Goal: Find specific page/section: Find specific page/section

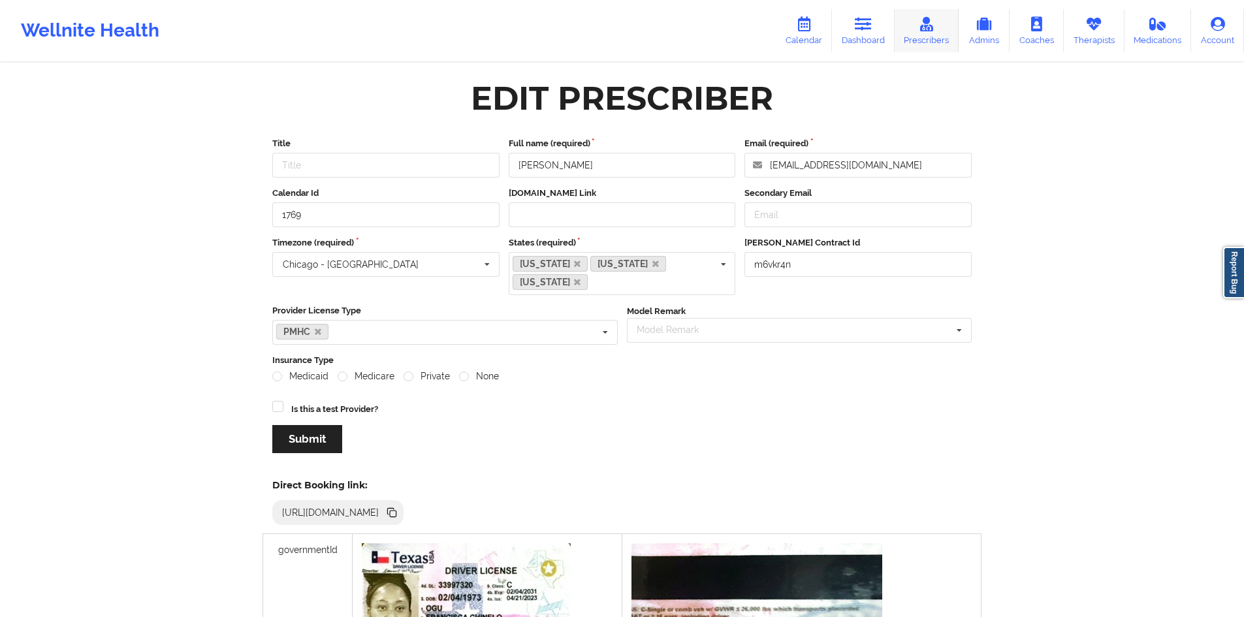
click at [941, 31] on link "Prescribers" at bounding box center [927, 30] width 65 height 43
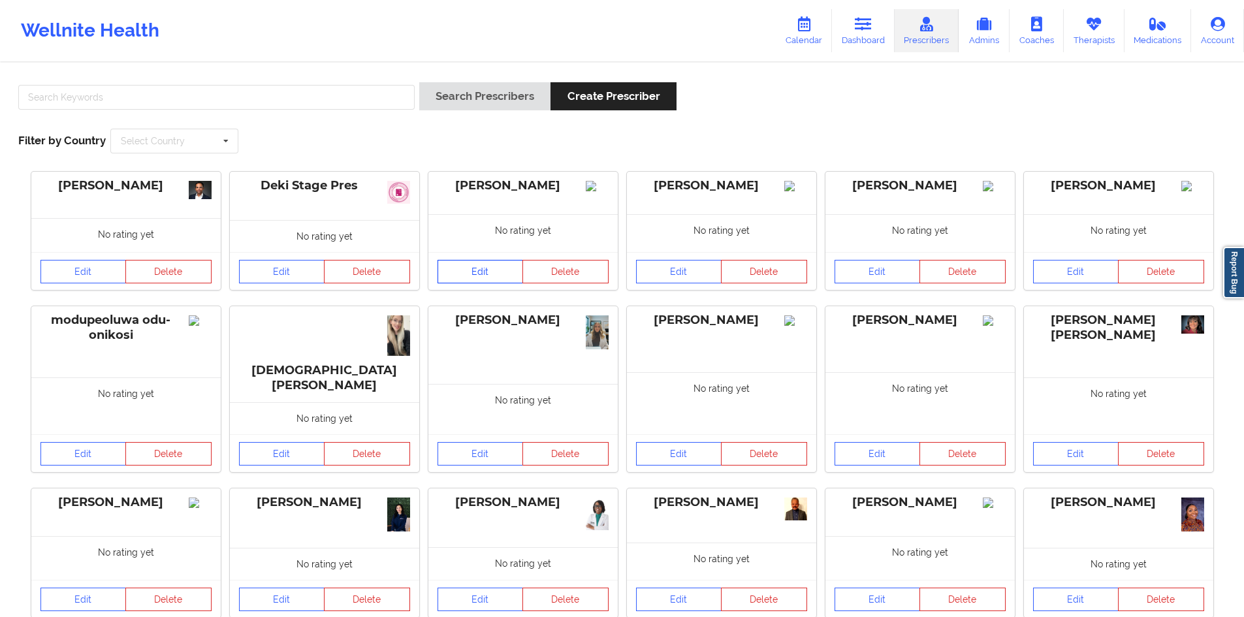
click at [460, 278] on link "Edit" at bounding box center [481, 272] width 86 height 24
click at [474, 442] on link "Edit" at bounding box center [481, 454] width 86 height 24
click at [348, 355] on div "[DEMOGRAPHIC_DATA][PERSON_NAME]" at bounding box center [324, 354] width 189 height 97
click at [272, 442] on link "Edit" at bounding box center [282, 454] width 86 height 24
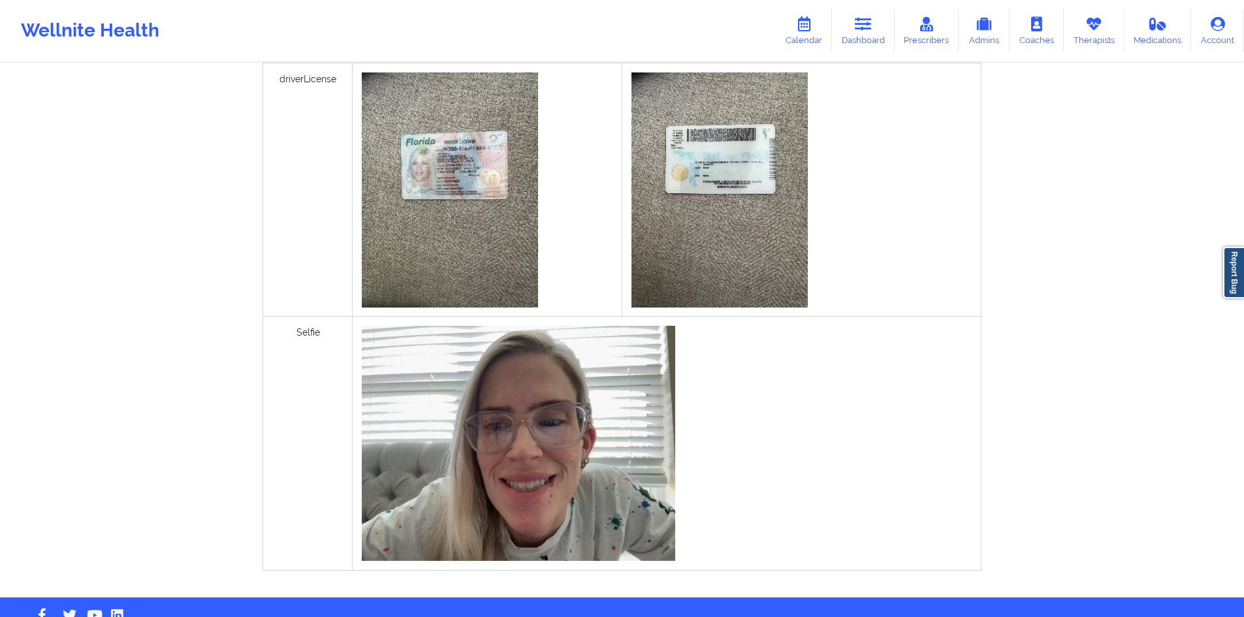
scroll to position [457, 0]
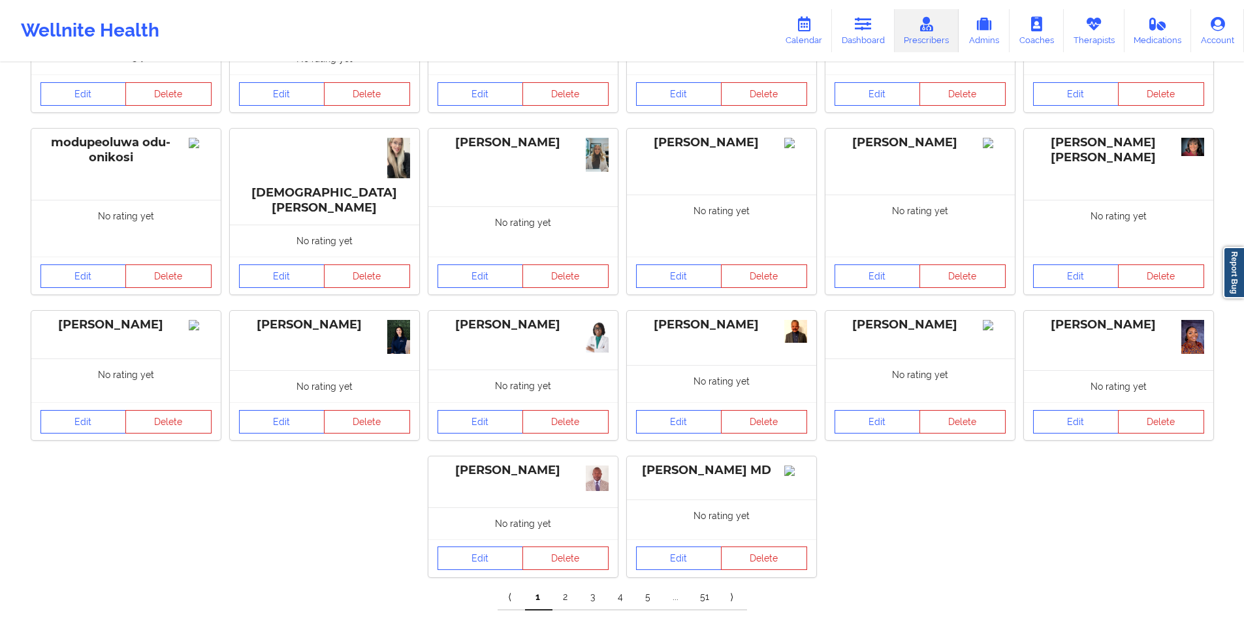
scroll to position [196, 0]
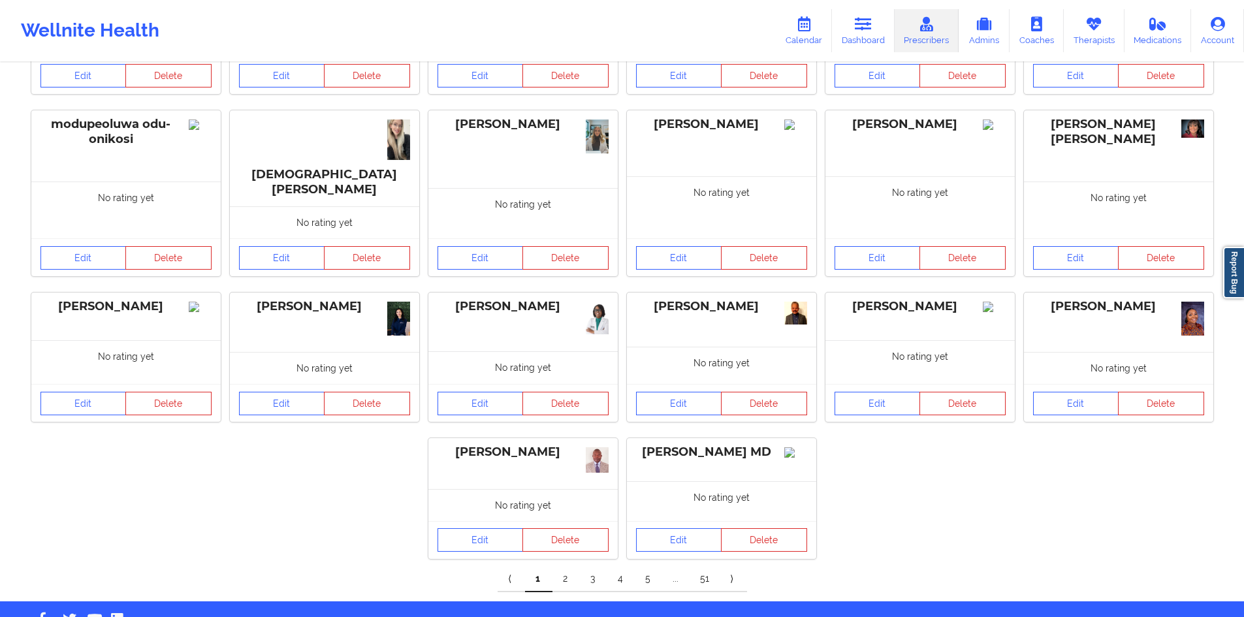
click at [560, 566] on link "2" at bounding box center [566, 579] width 27 height 26
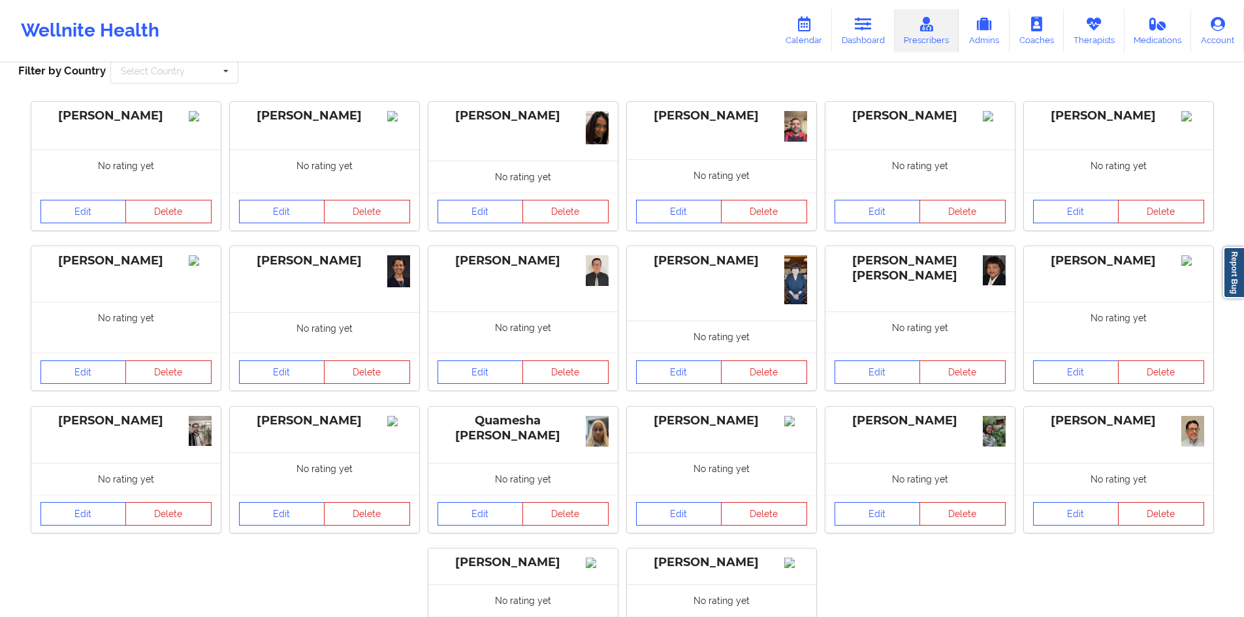
scroll to position [65, 0]
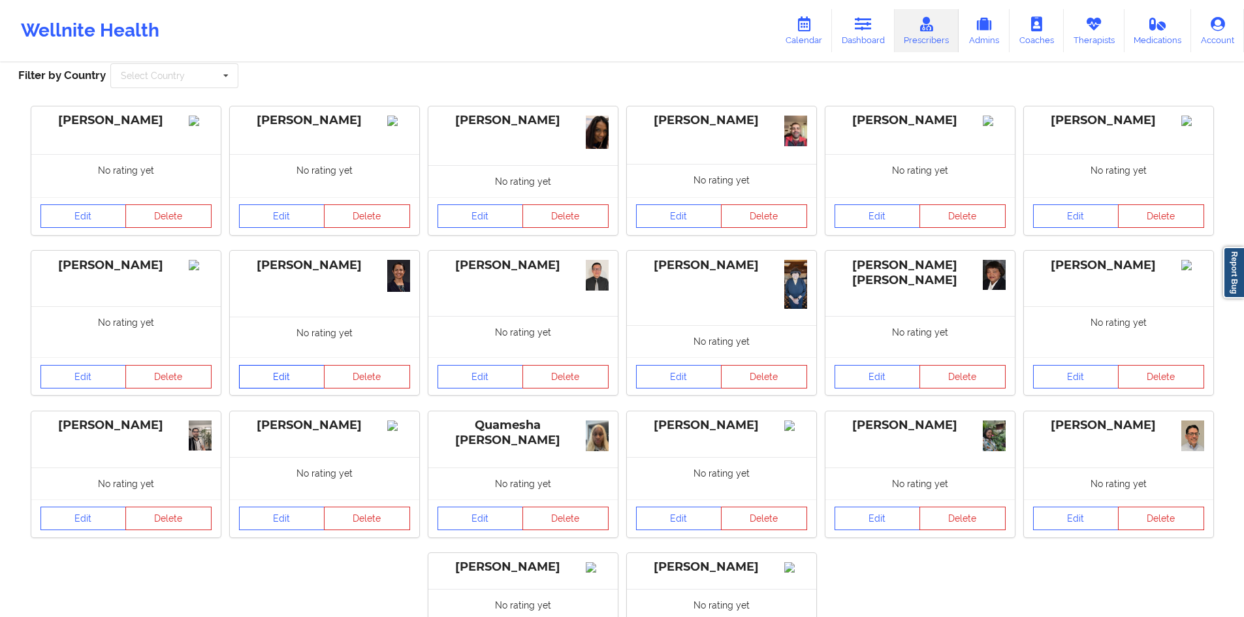
click at [265, 376] on link "Edit" at bounding box center [282, 377] width 86 height 24
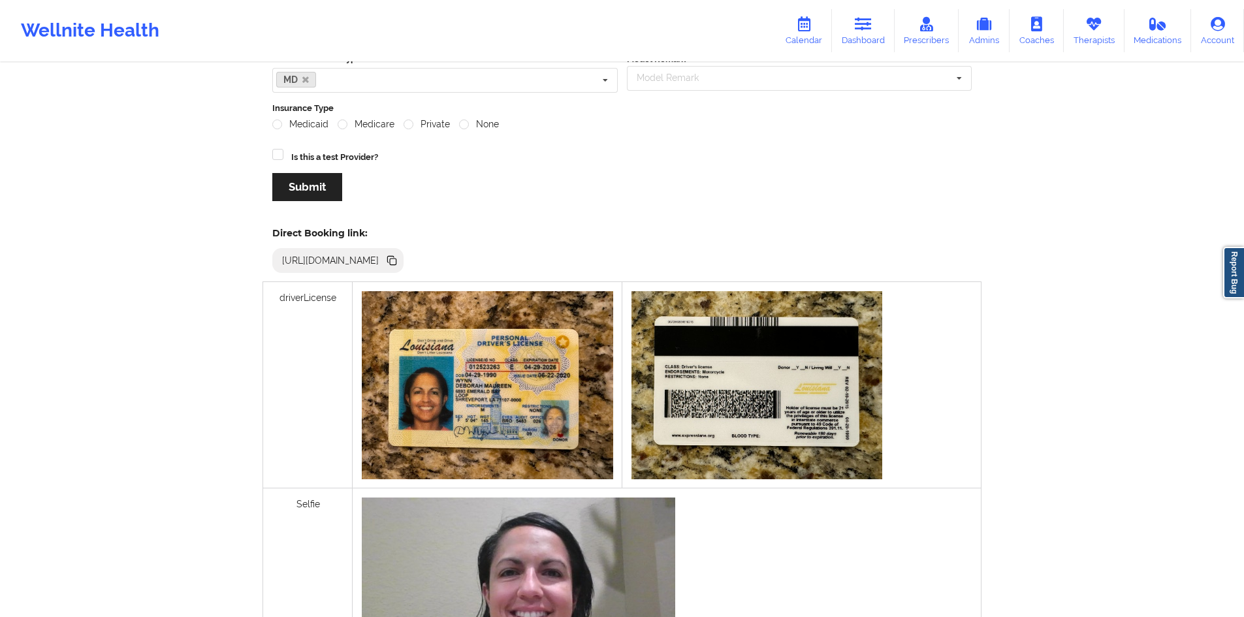
scroll to position [327, 0]
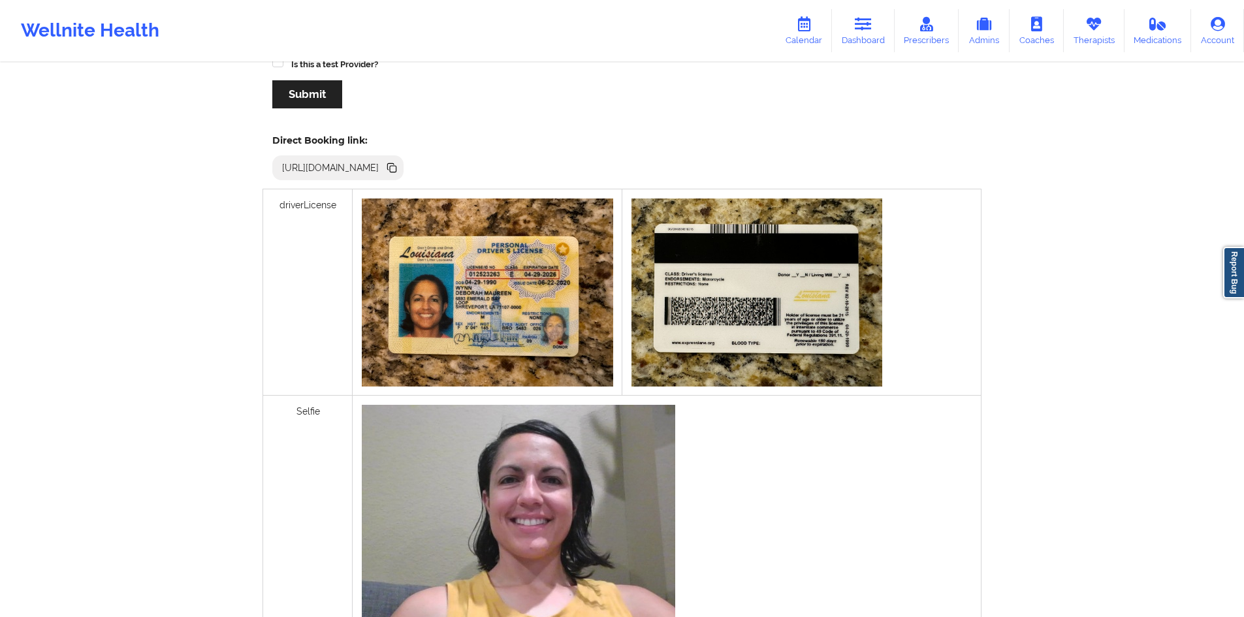
click at [484, 301] on img at bounding box center [487, 293] width 251 height 188
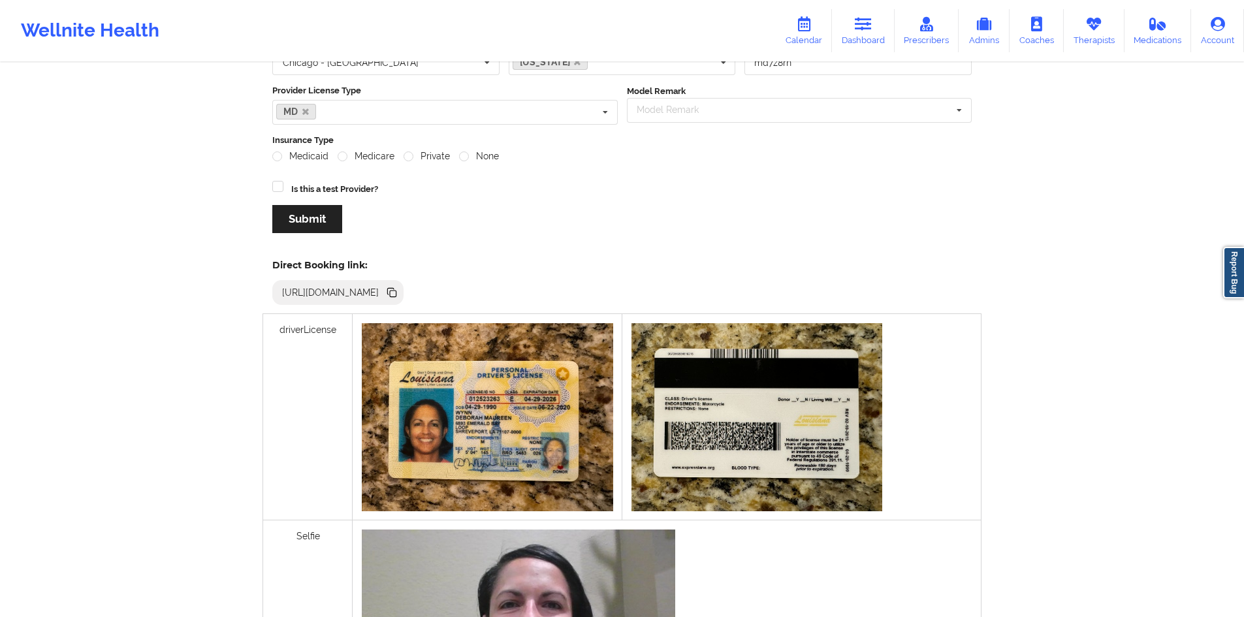
scroll to position [196, 0]
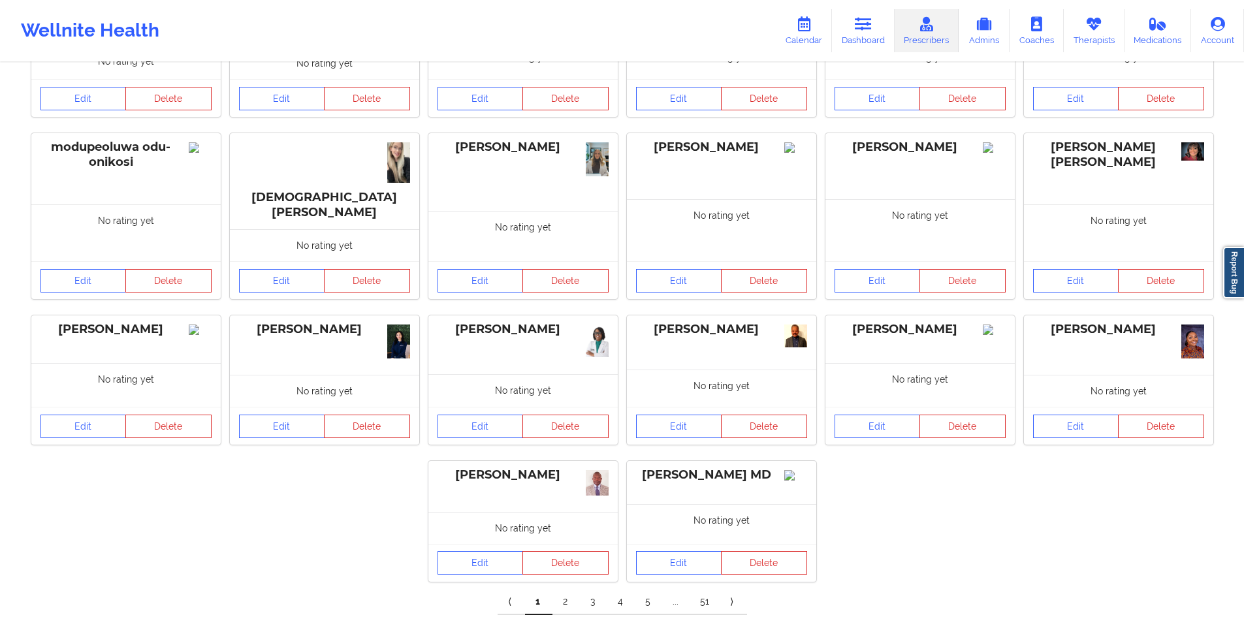
scroll to position [203, 0]
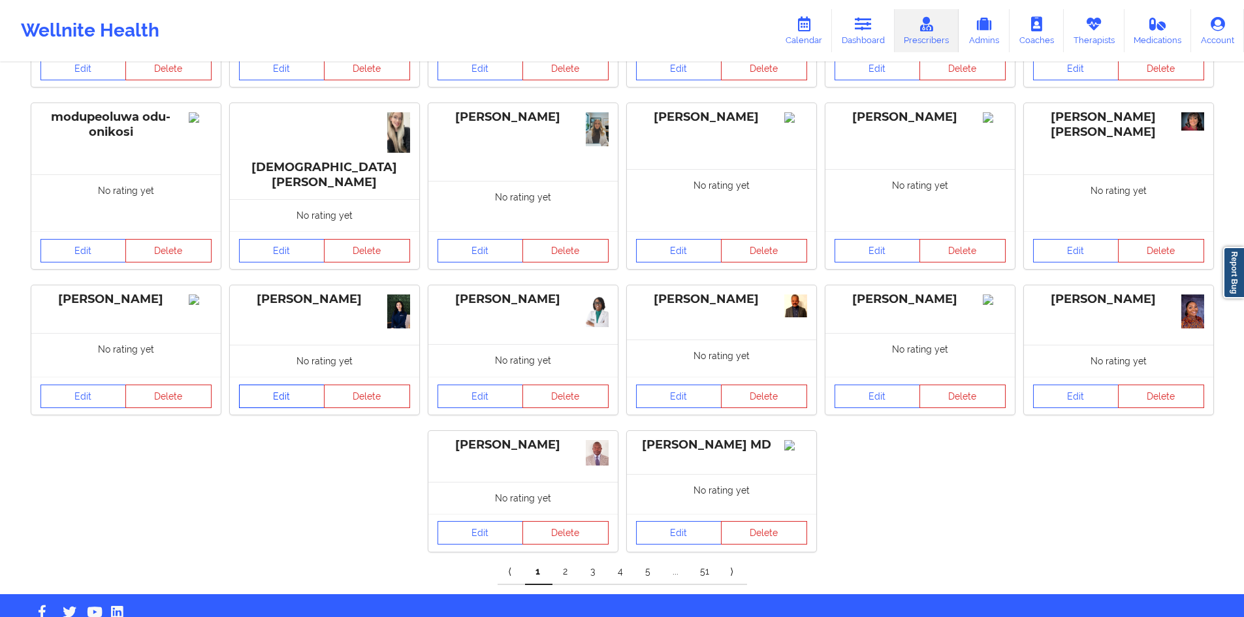
click at [278, 385] on link "Edit" at bounding box center [282, 397] width 86 height 24
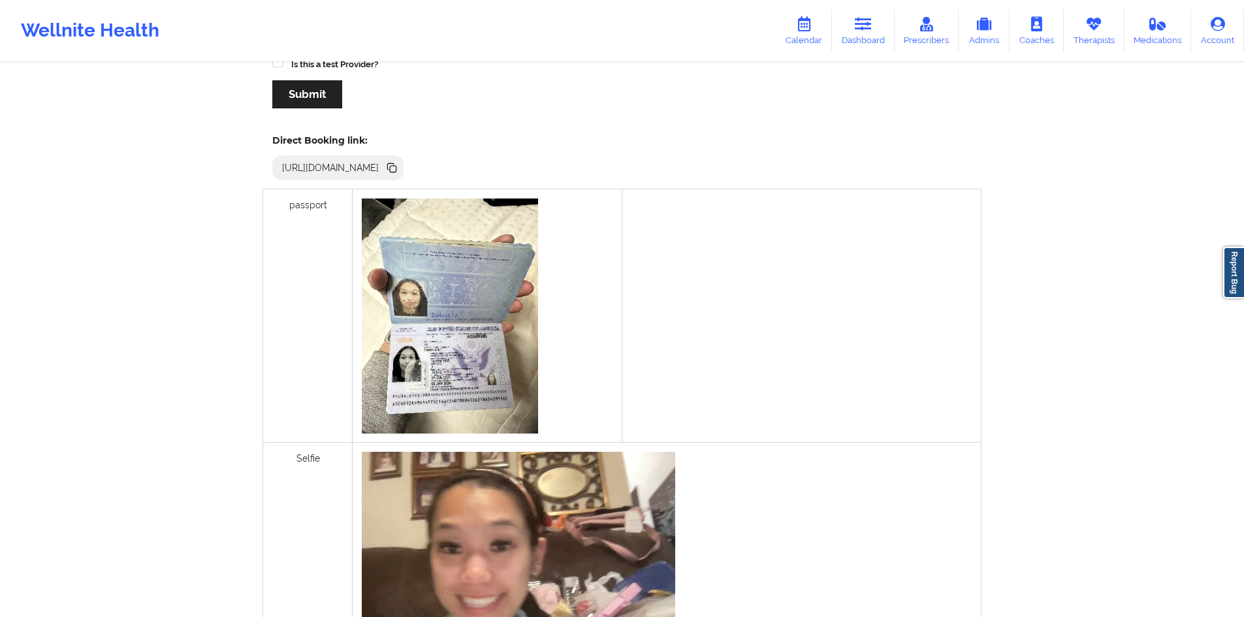
scroll to position [392, 0]
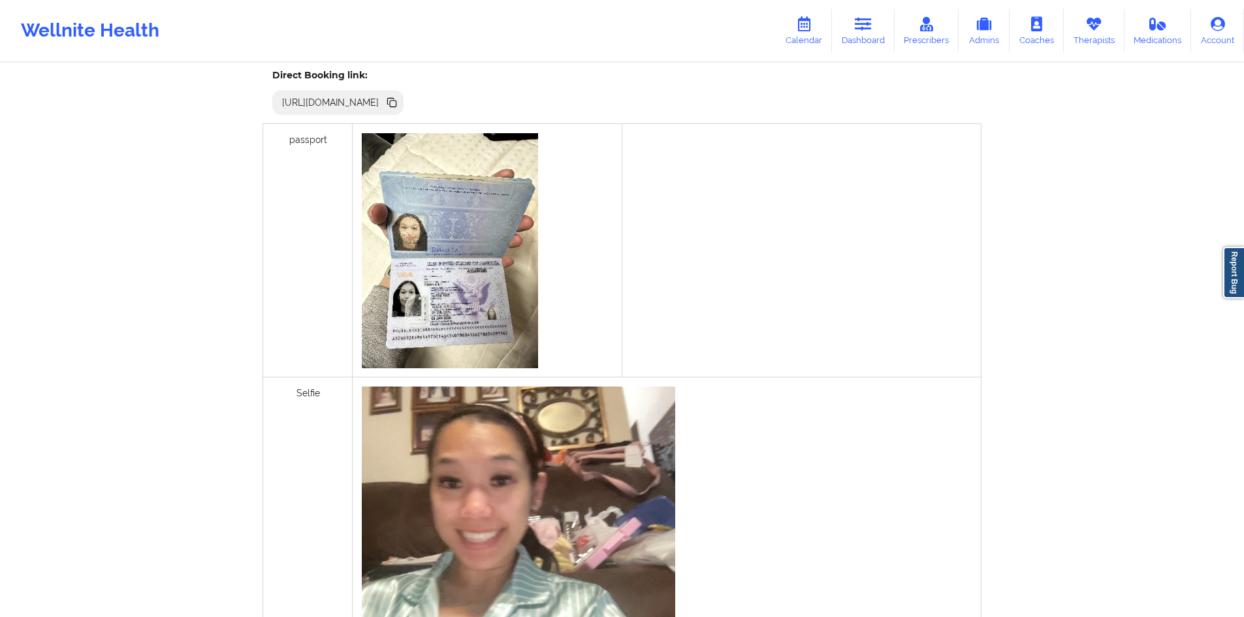
click at [445, 297] on img at bounding box center [450, 250] width 176 height 235
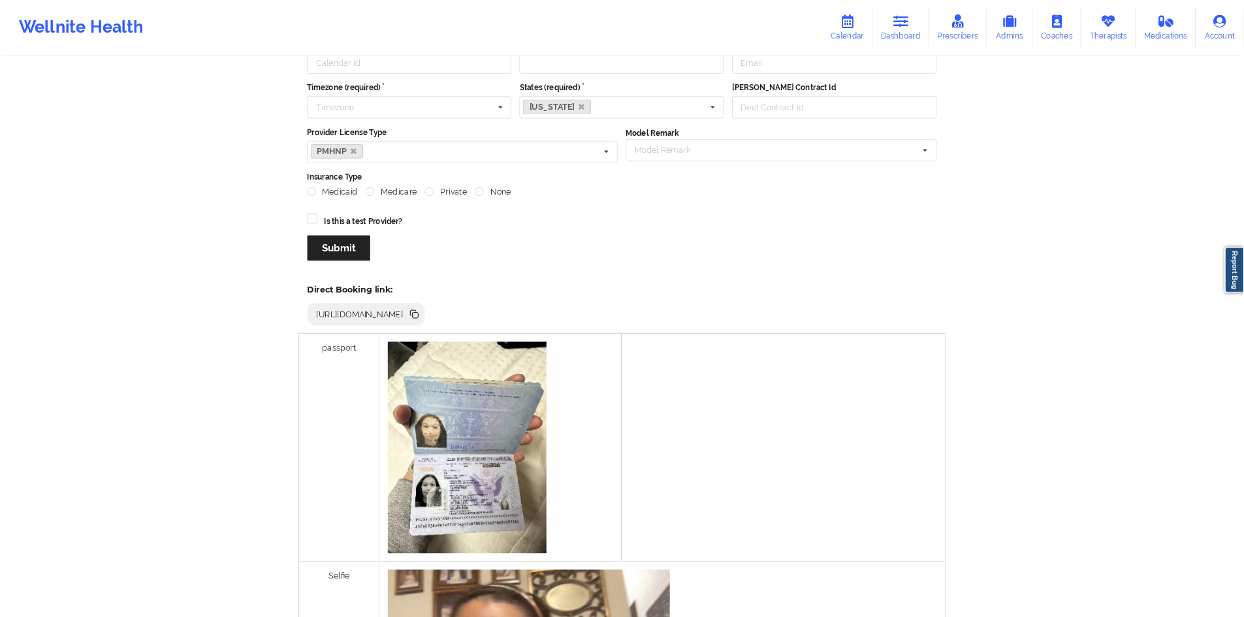
scroll to position [145, 0]
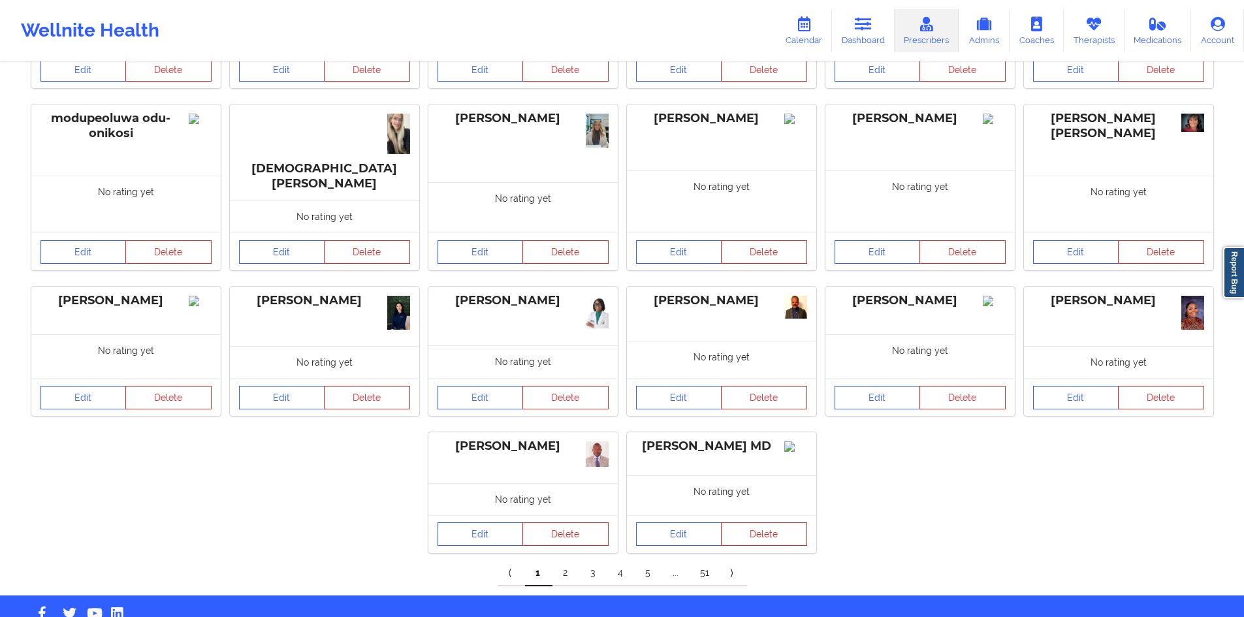
scroll to position [203, 0]
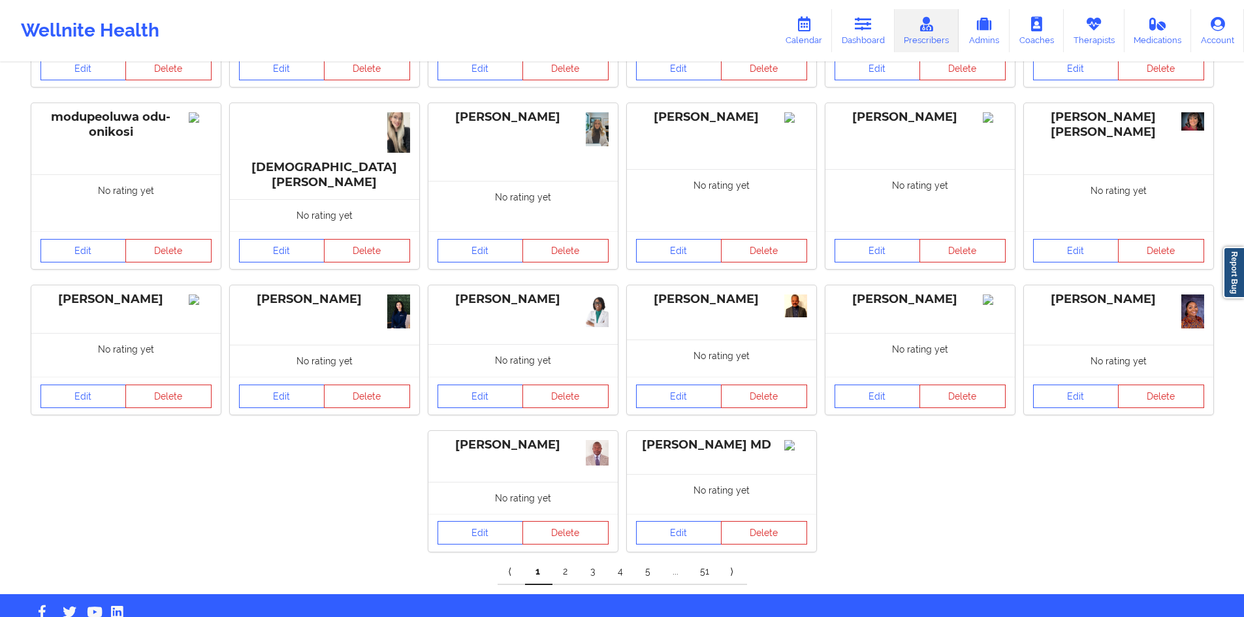
click at [617, 559] on link "4" at bounding box center [620, 572] width 27 height 26
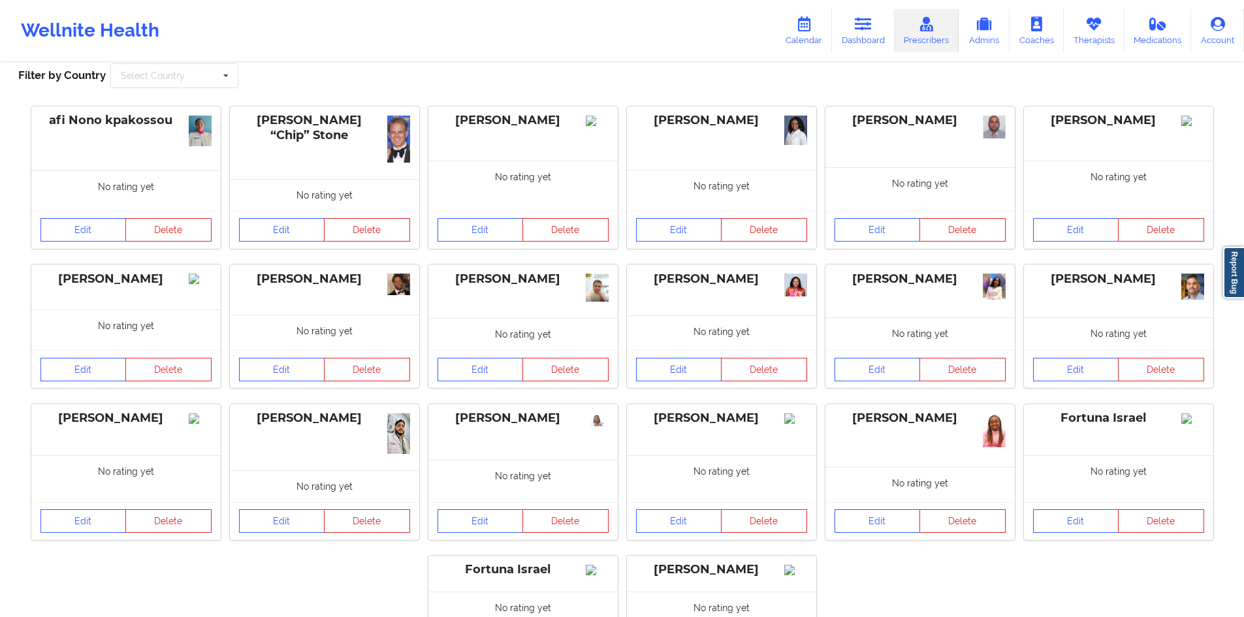
scroll to position [218, 0]
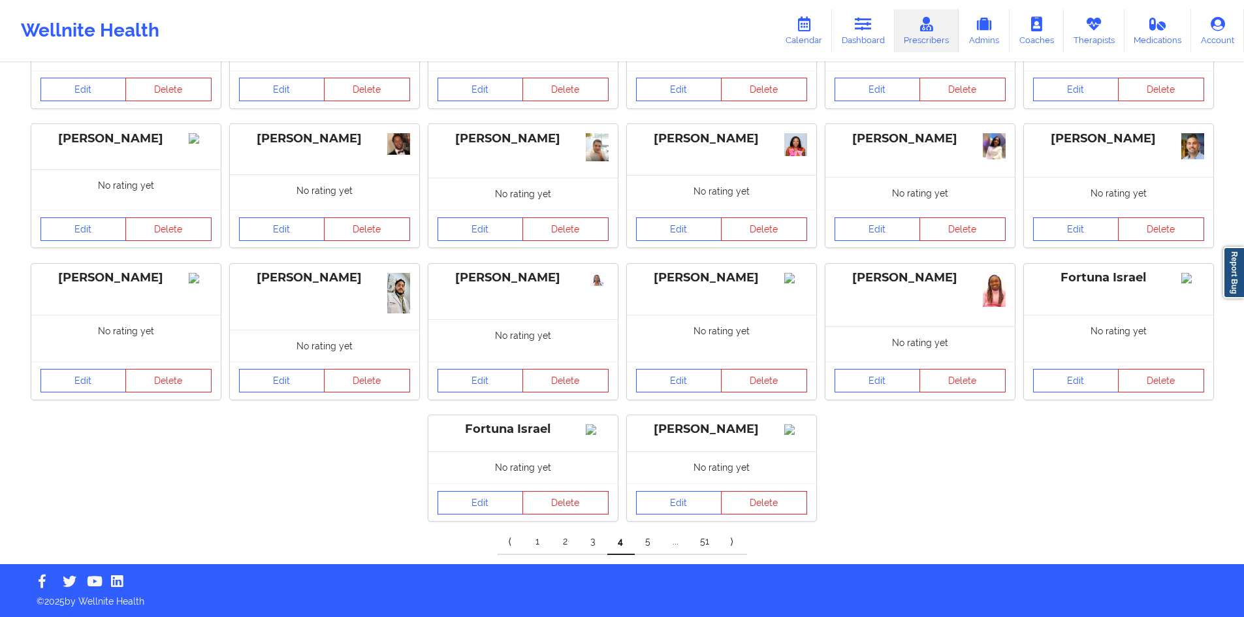
click at [655, 542] on link "5" at bounding box center [648, 542] width 27 height 26
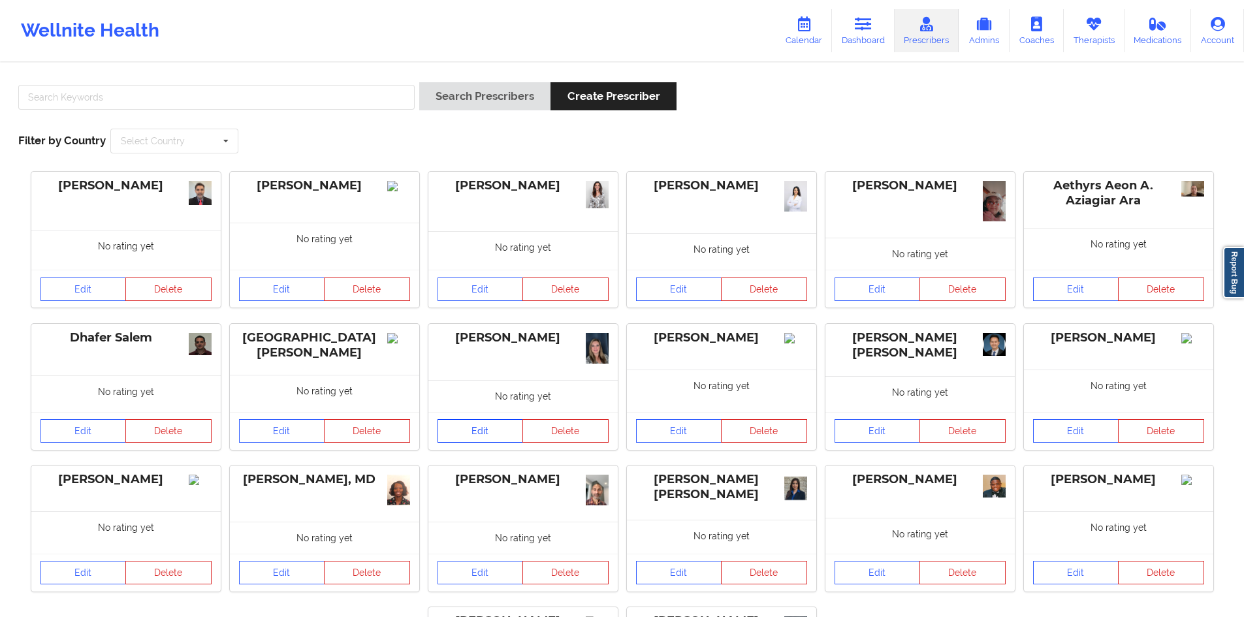
click at [474, 429] on link "Edit" at bounding box center [481, 431] width 86 height 24
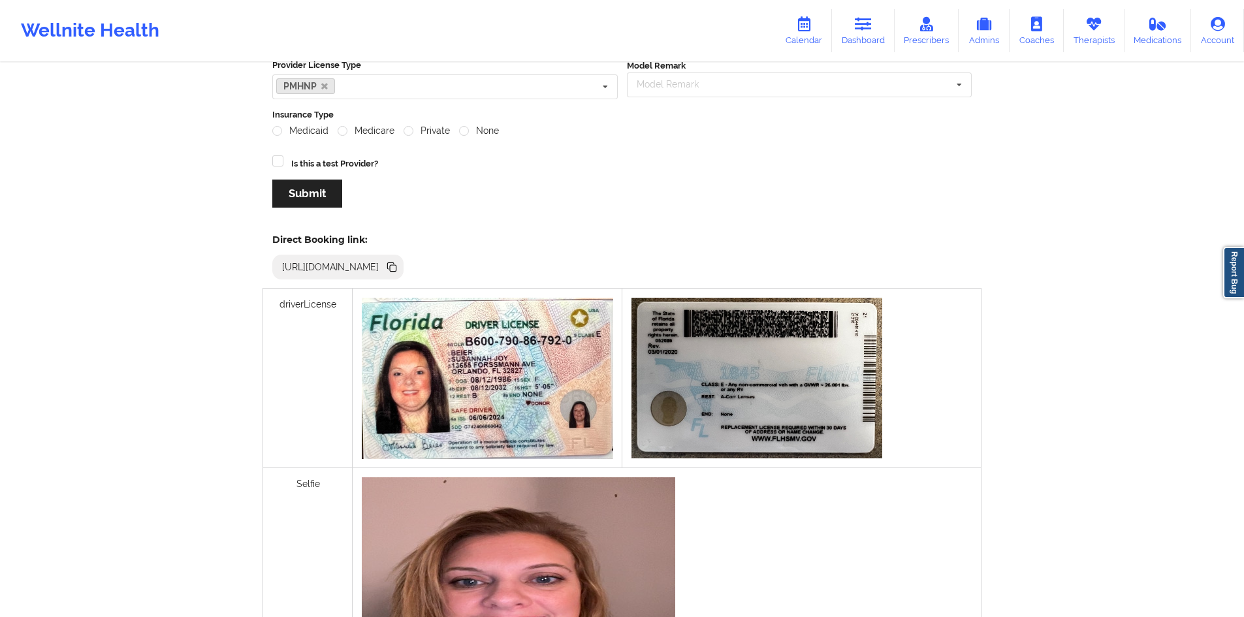
scroll to position [196, 0]
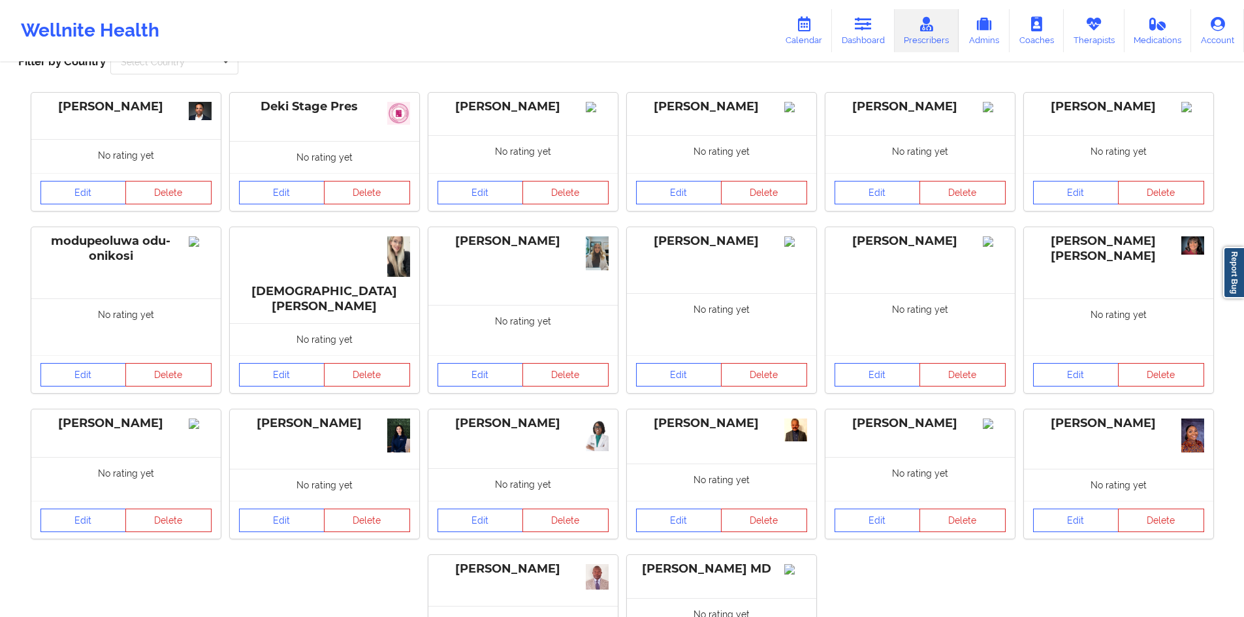
scroll to position [196, 0]
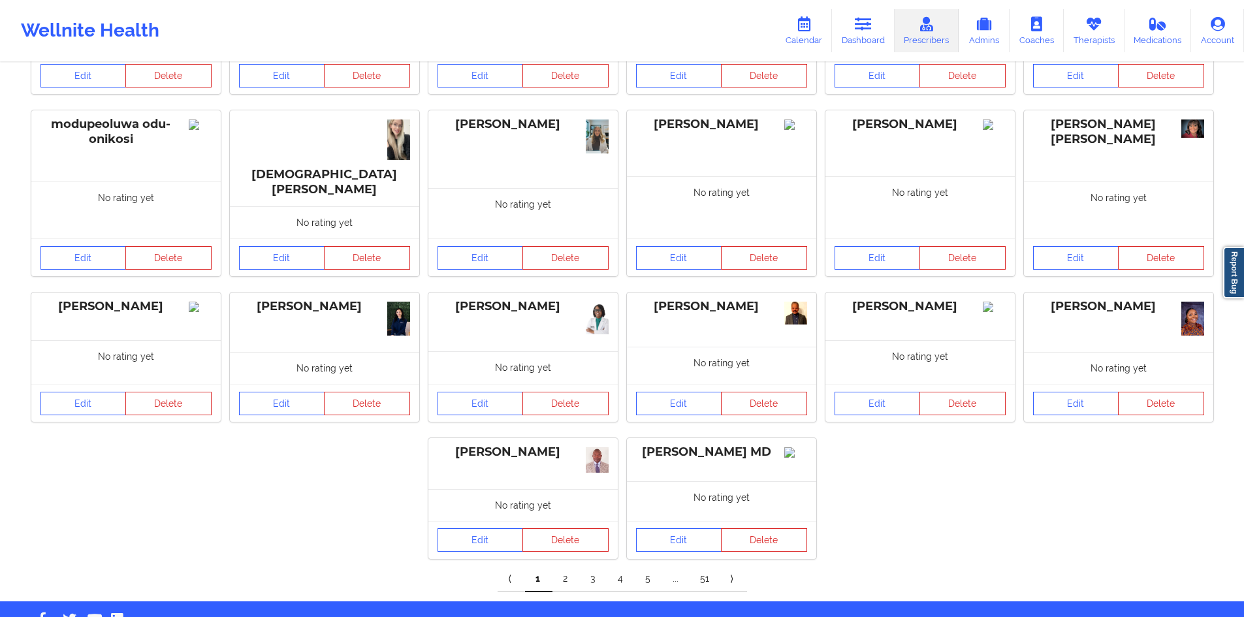
click at [649, 566] on link "5" at bounding box center [648, 579] width 27 height 26
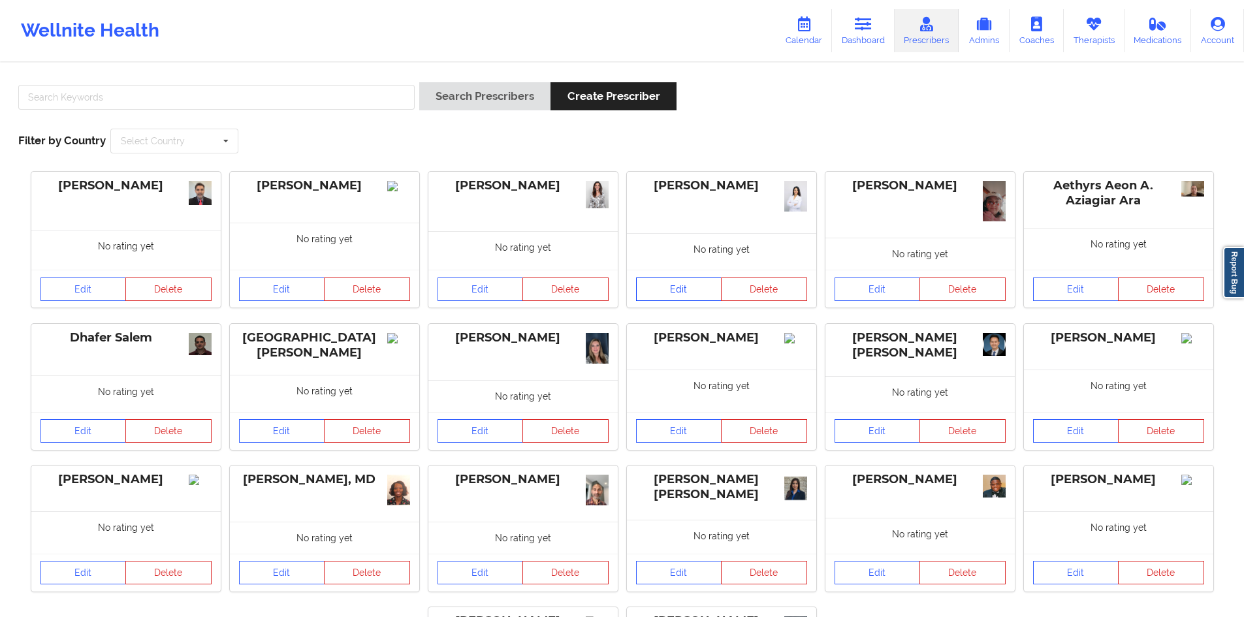
click at [672, 282] on link "Edit" at bounding box center [679, 290] width 86 height 24
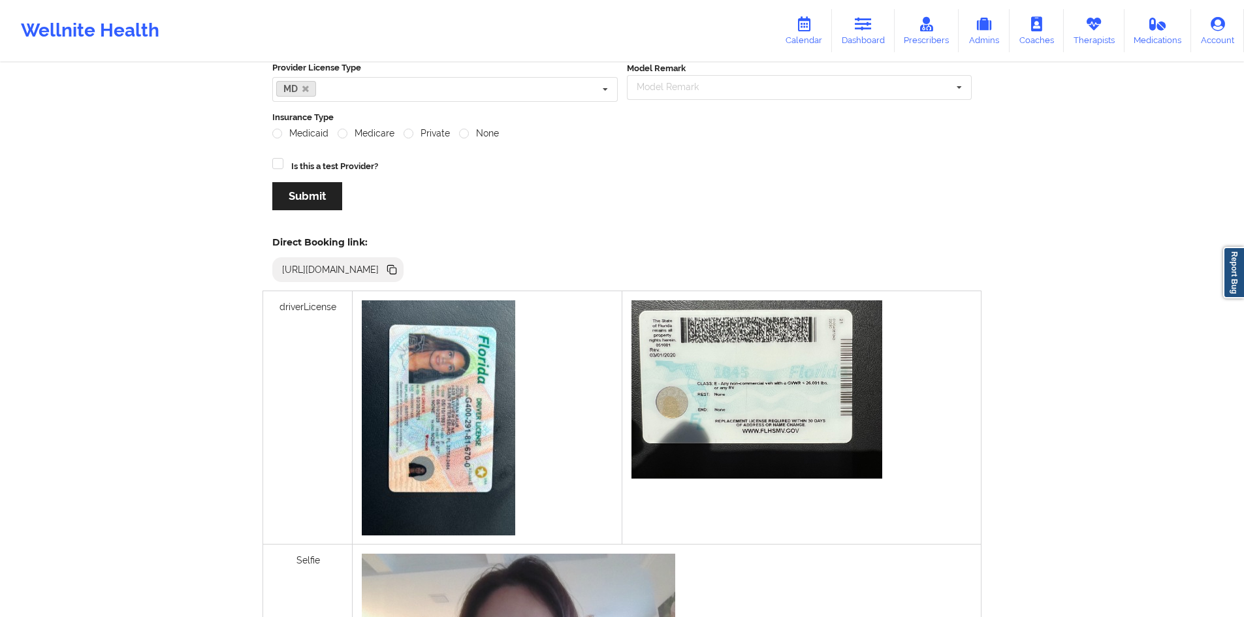
scroll to position [196, 0]
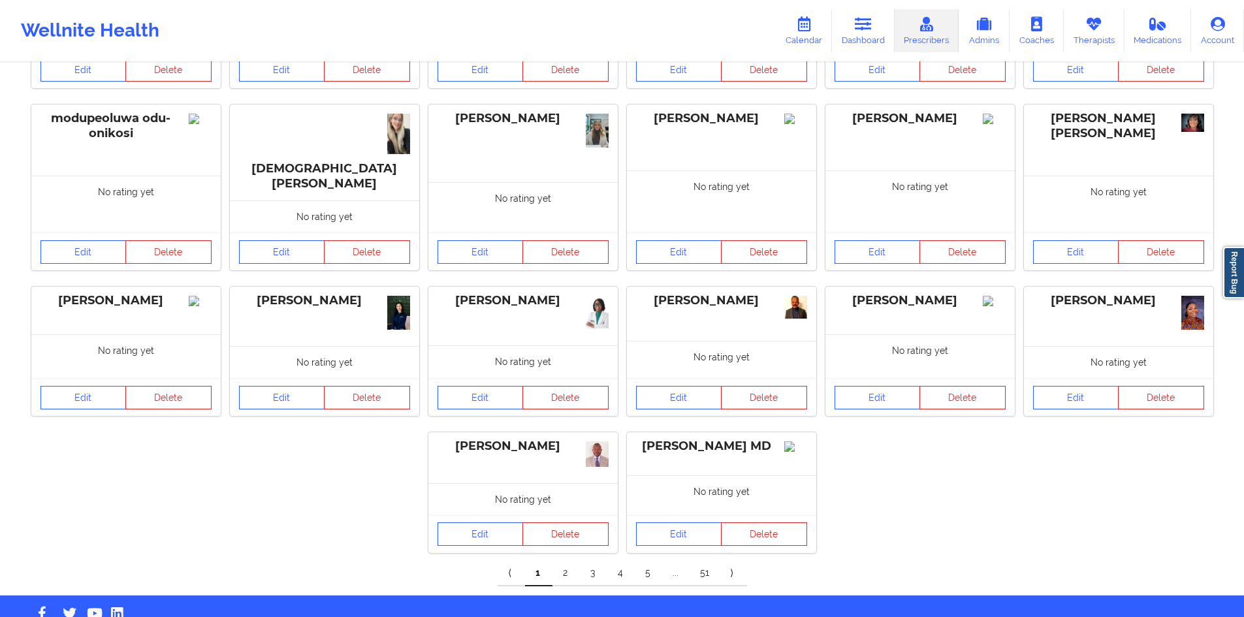
scroll to position [203, 0]
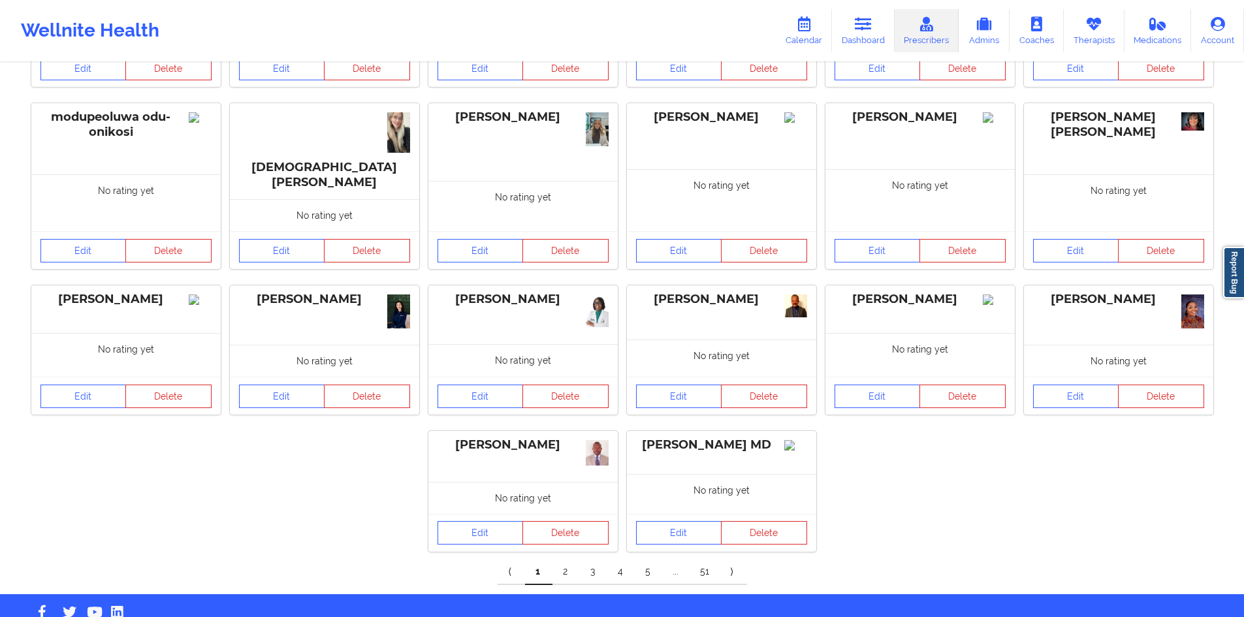
click at [703, 559] on link "51" at bounding box center [705, 572] width 30 height 26
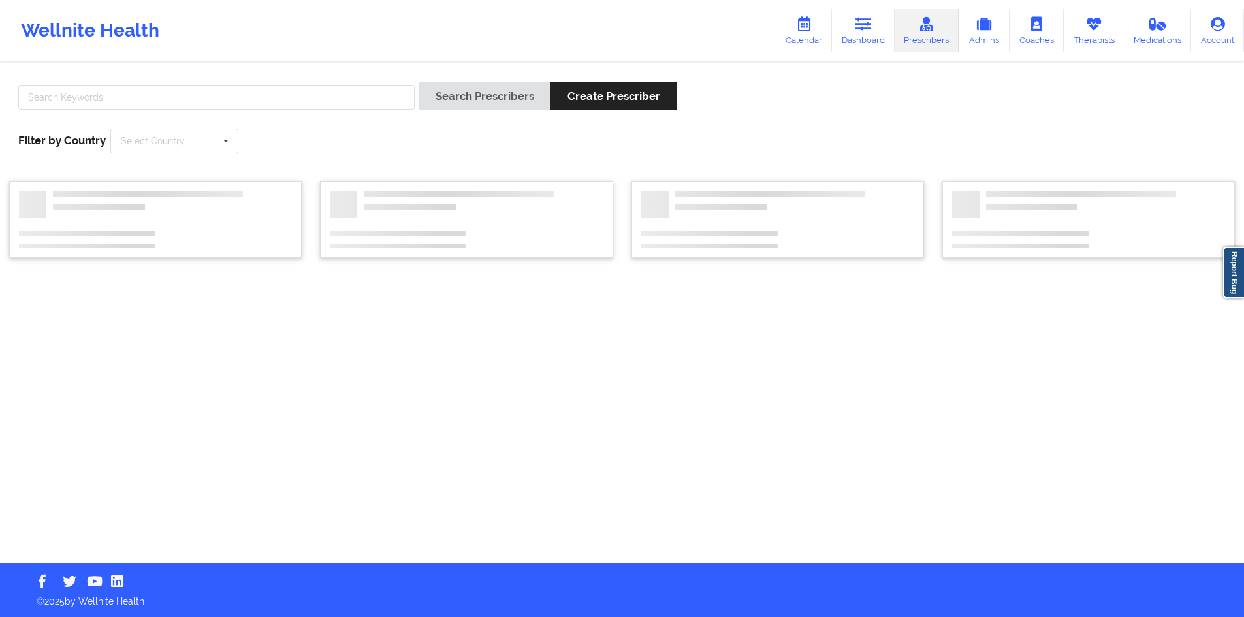
scroll to position [0, 0]
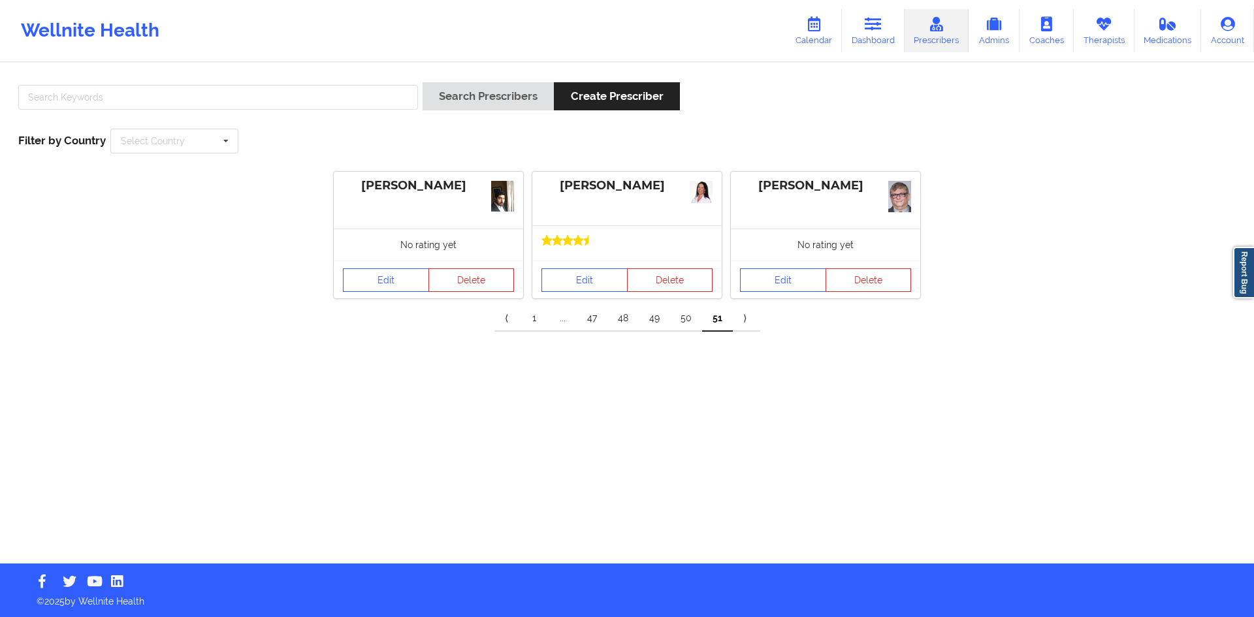
click at [594, 319] on link "47" at bounding box center [592, 319] width 31 height 26
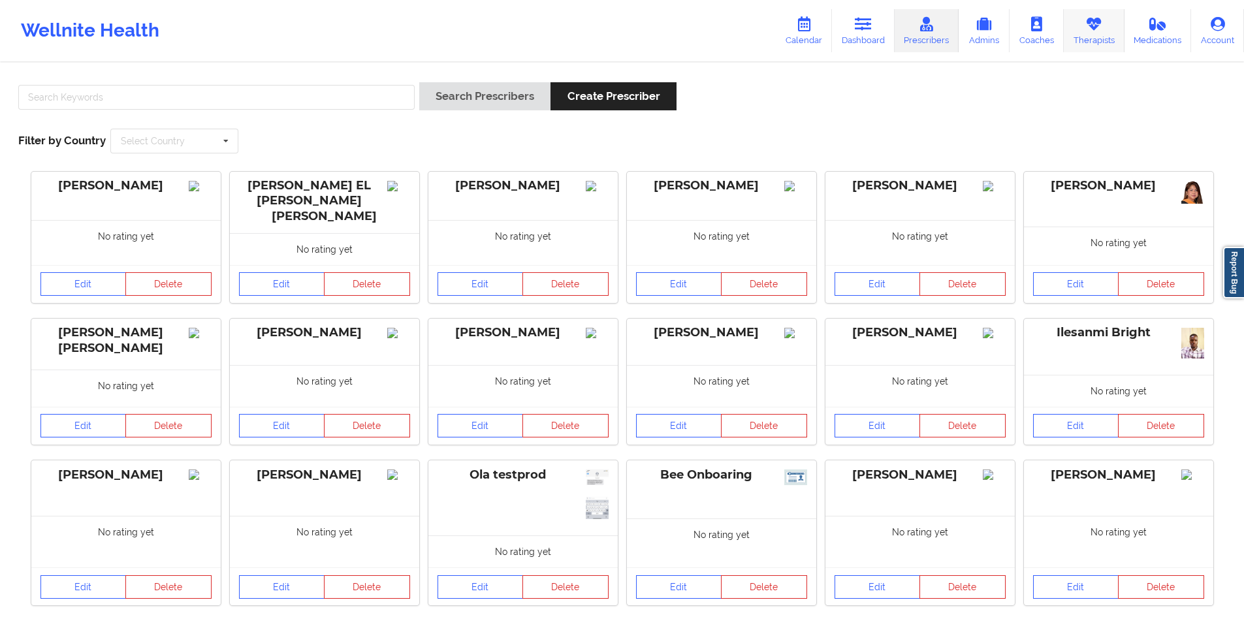
click at [1118, 32] on link "Therapists" at bounding box center [1094, 30] width 61 height 43
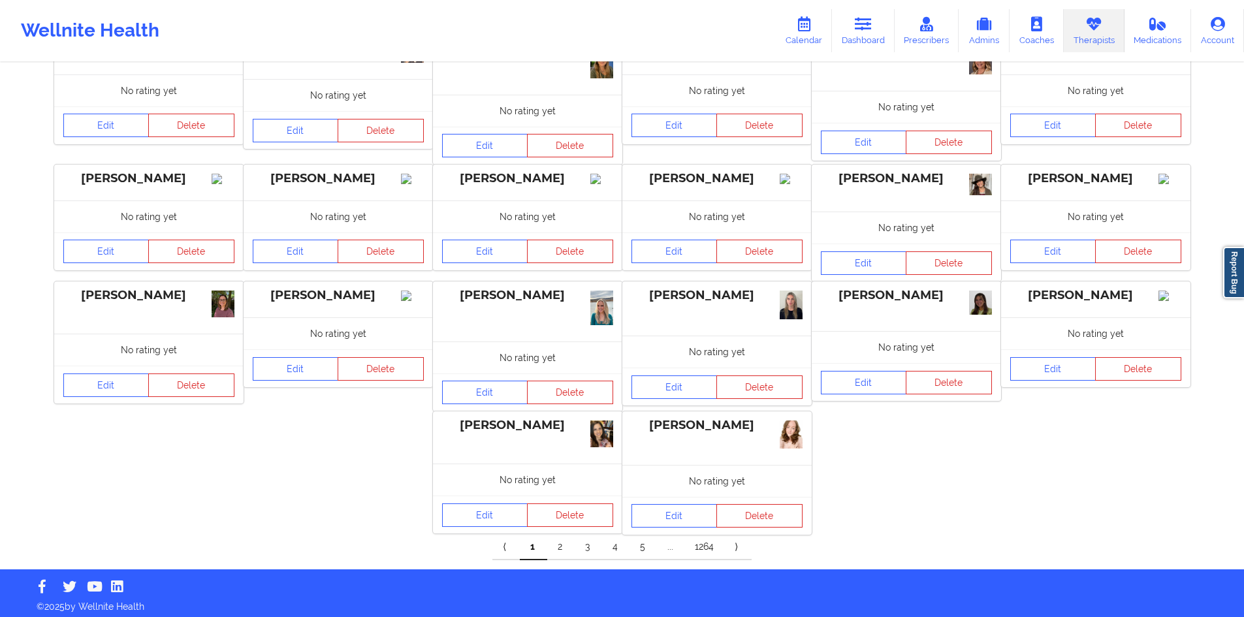
scroll to position [131, 0]
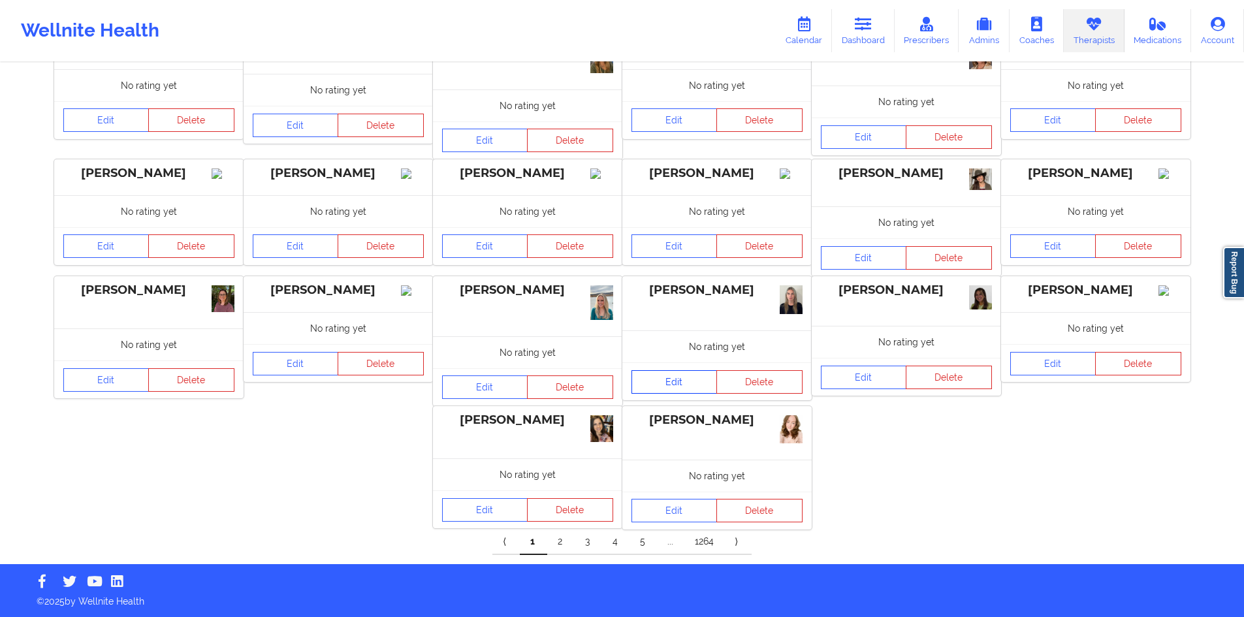
click at [681, 380] on link "Edit" at bounding box center [675, 382] width 86 height 24
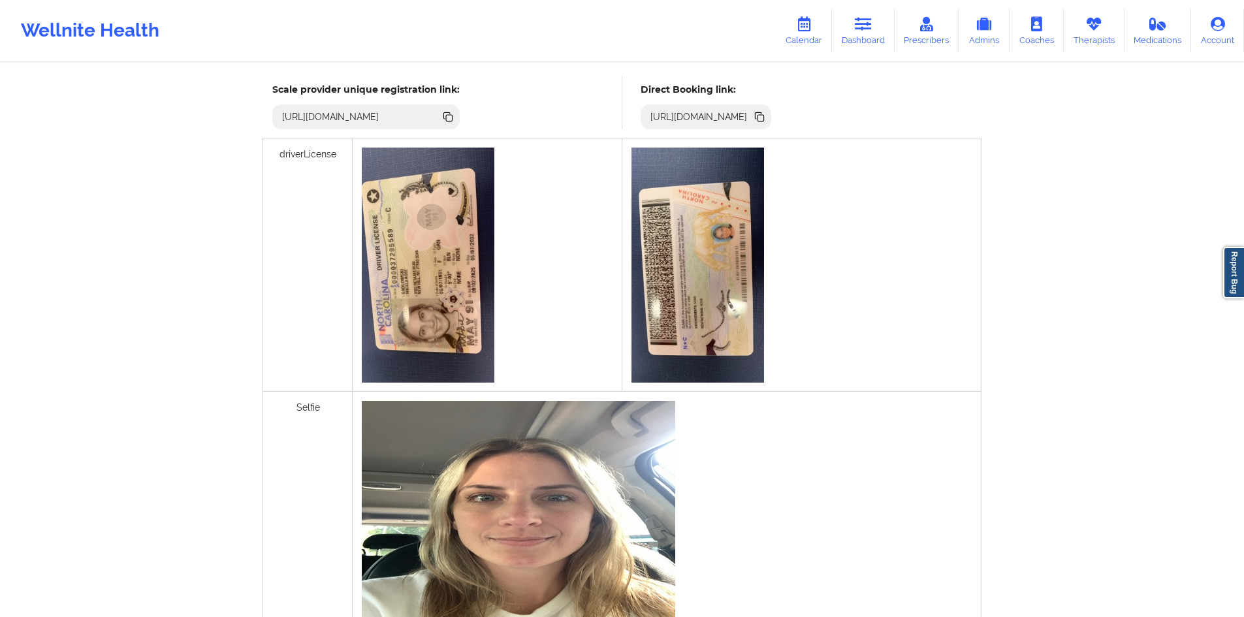
scroll to position [392, 0]
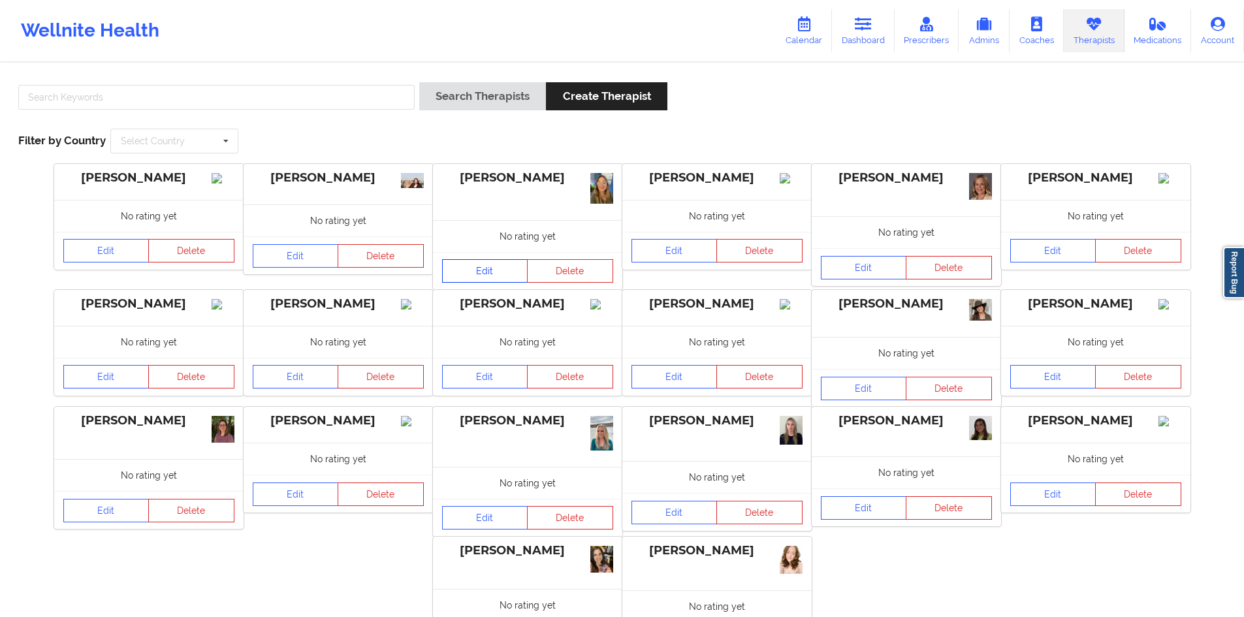
click at [498, 269] on link "Edit" at bounding box center [485, 271] width 86 height 24
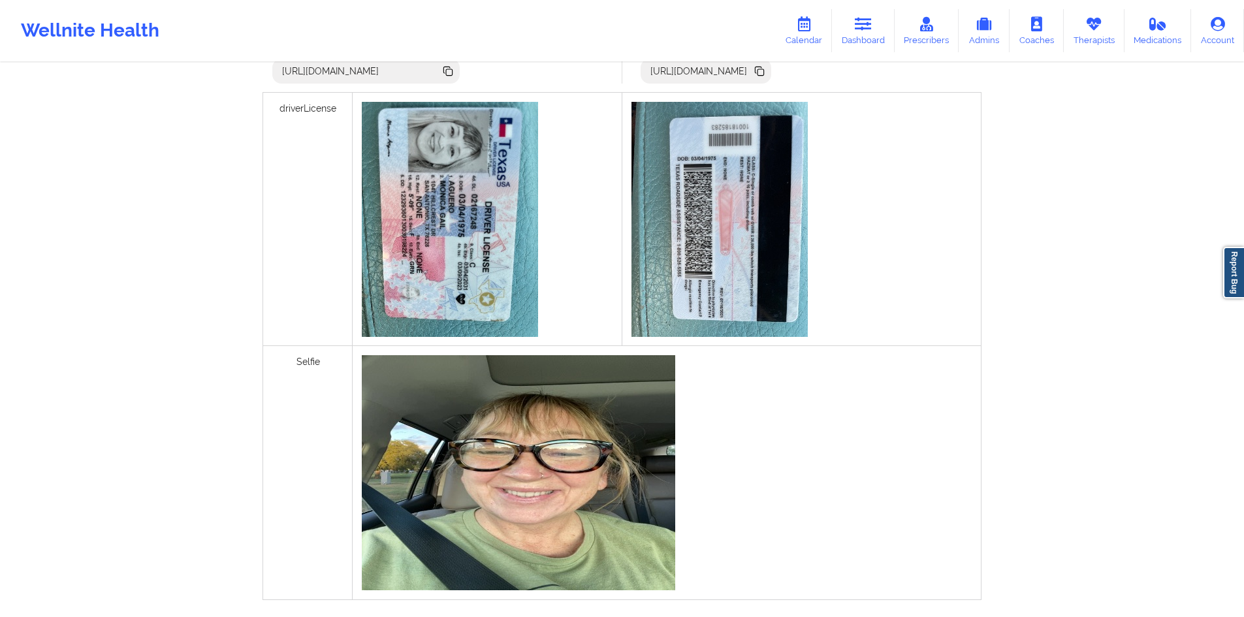
scroll to position [457, 0]
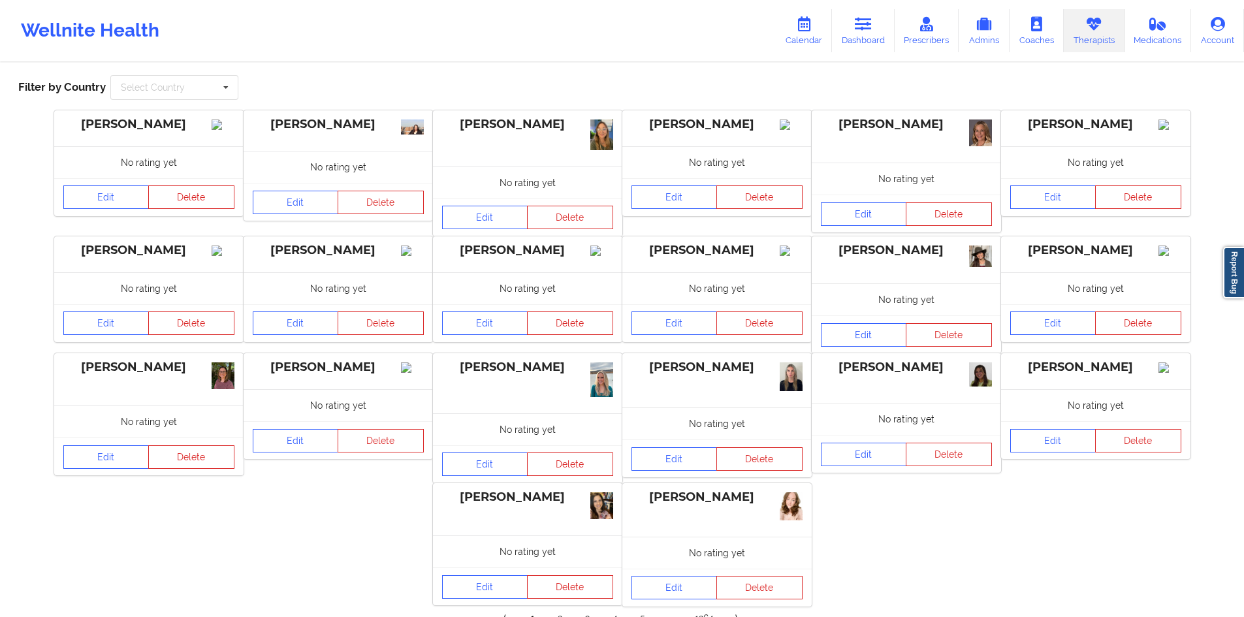
scroll to position [131, 0]
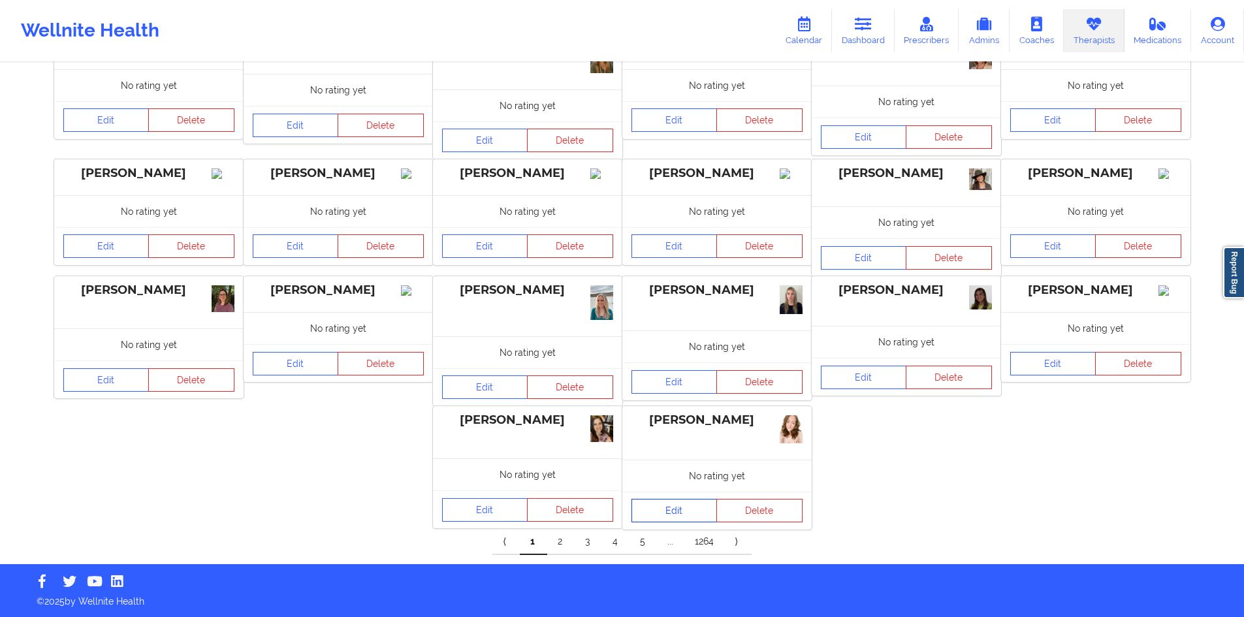
click at [677, 510] on link "Edit" at bounding box center [675, 511] width 86 height 24
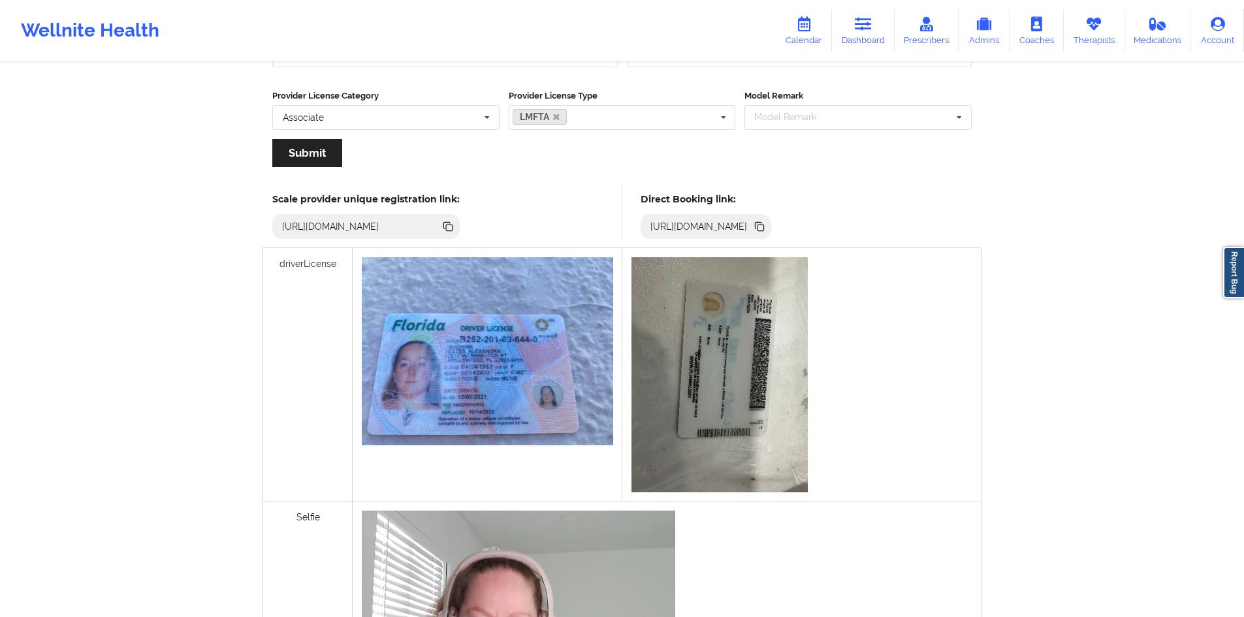
scroll to position [261, 0]
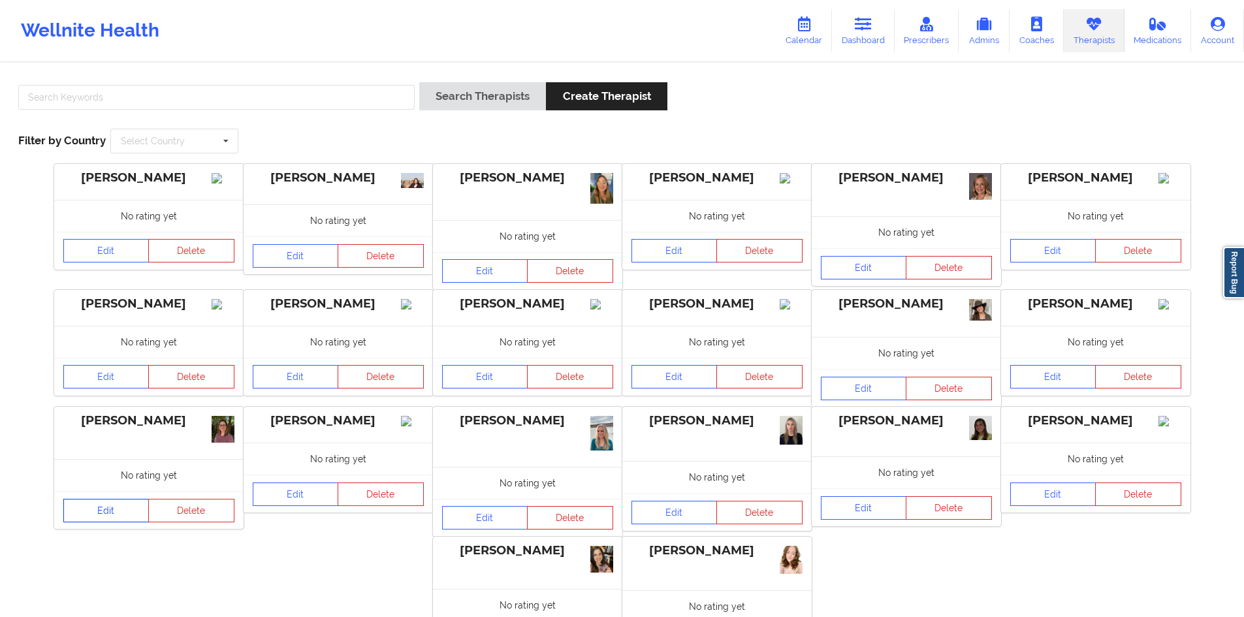
click at [93, 506] on link "Edit" at bounding box center [106, 511] width 86 height 24
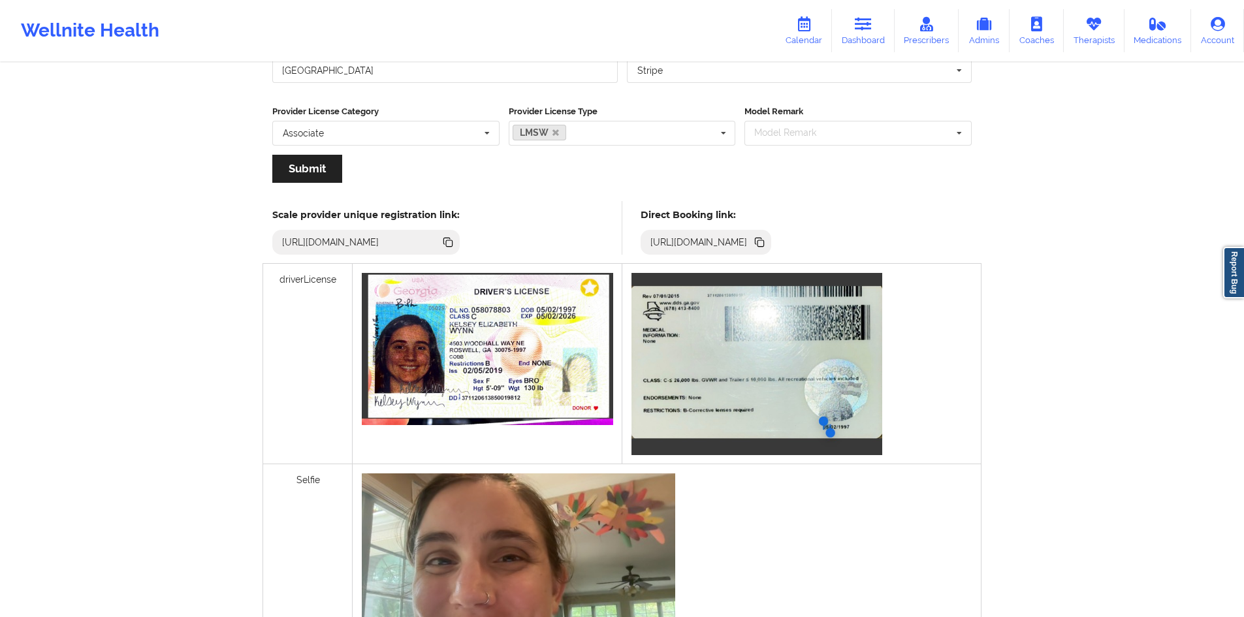
scroll to position [196, 0]
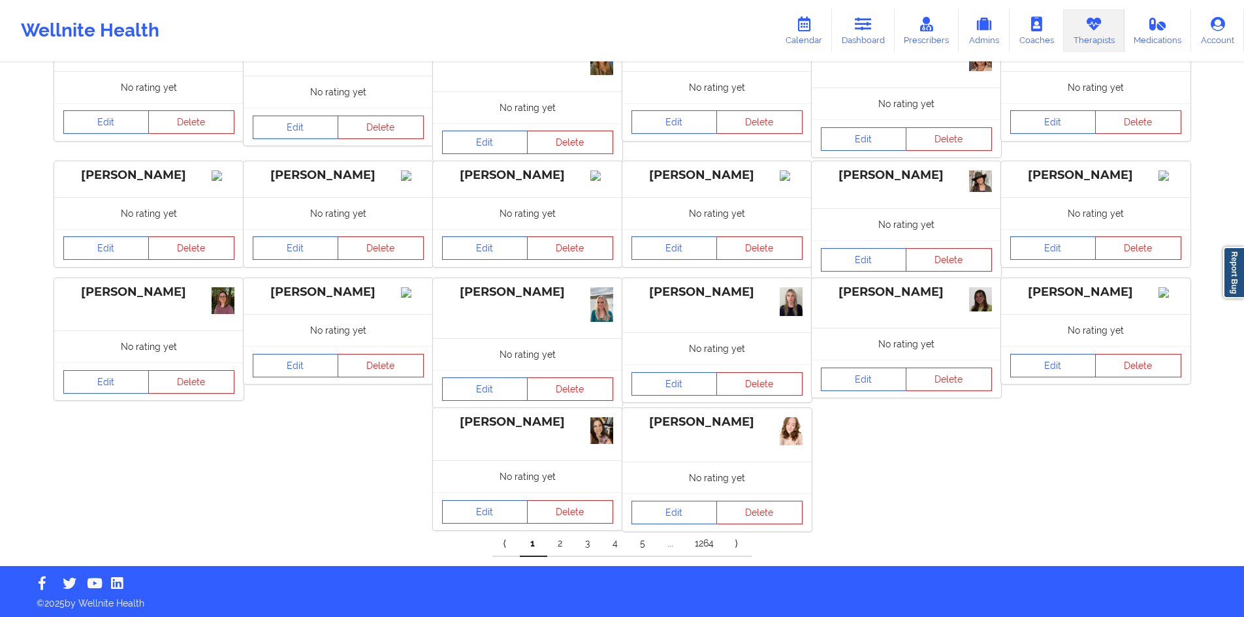
scroll to position [131, 0]
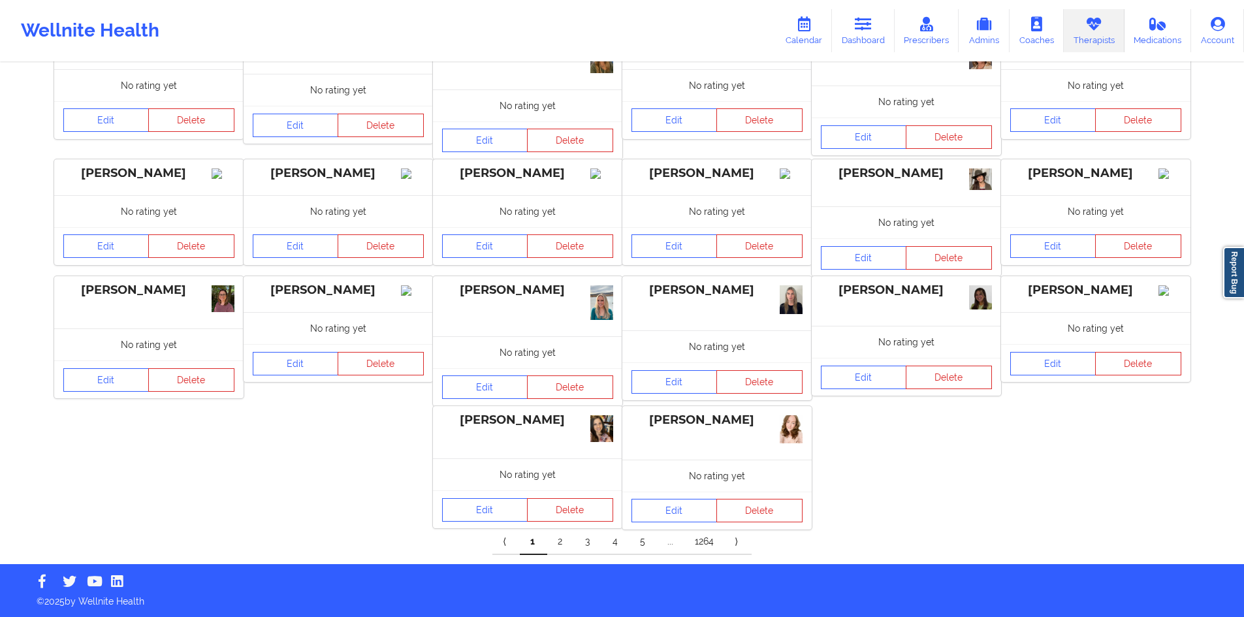
click at [562, 542] on link "2" at bounding box center [560, 542] width 27 height 26
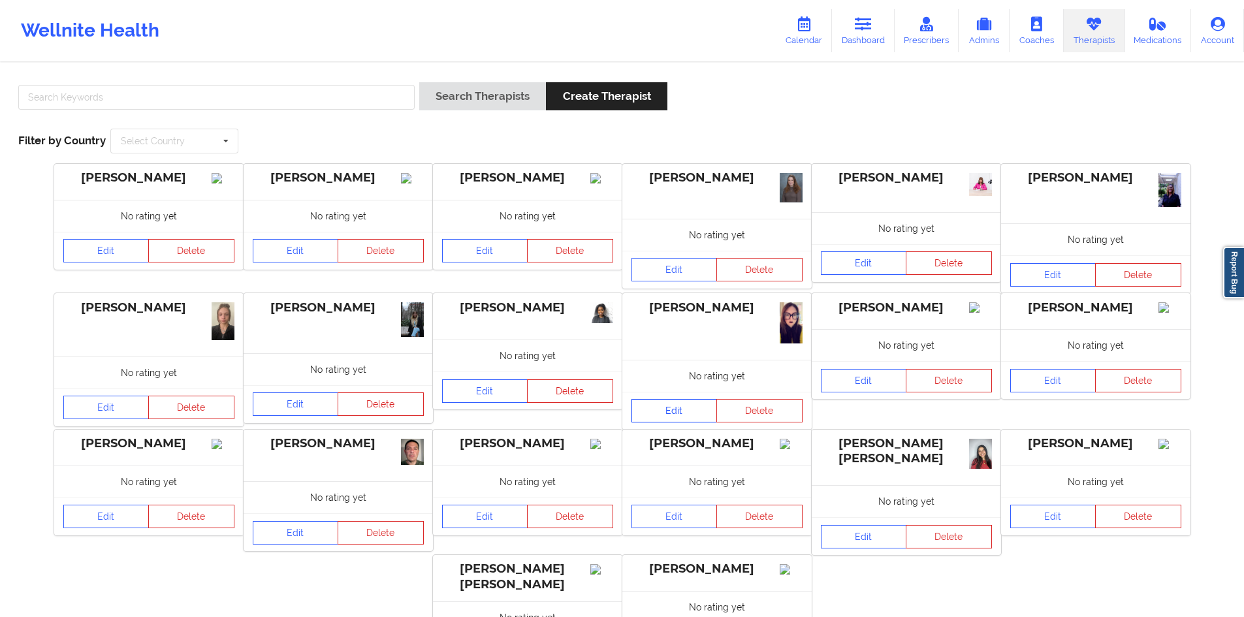
click at [662, 413] on link "Edit" at bounding box center [675, 411] width 86 height 24
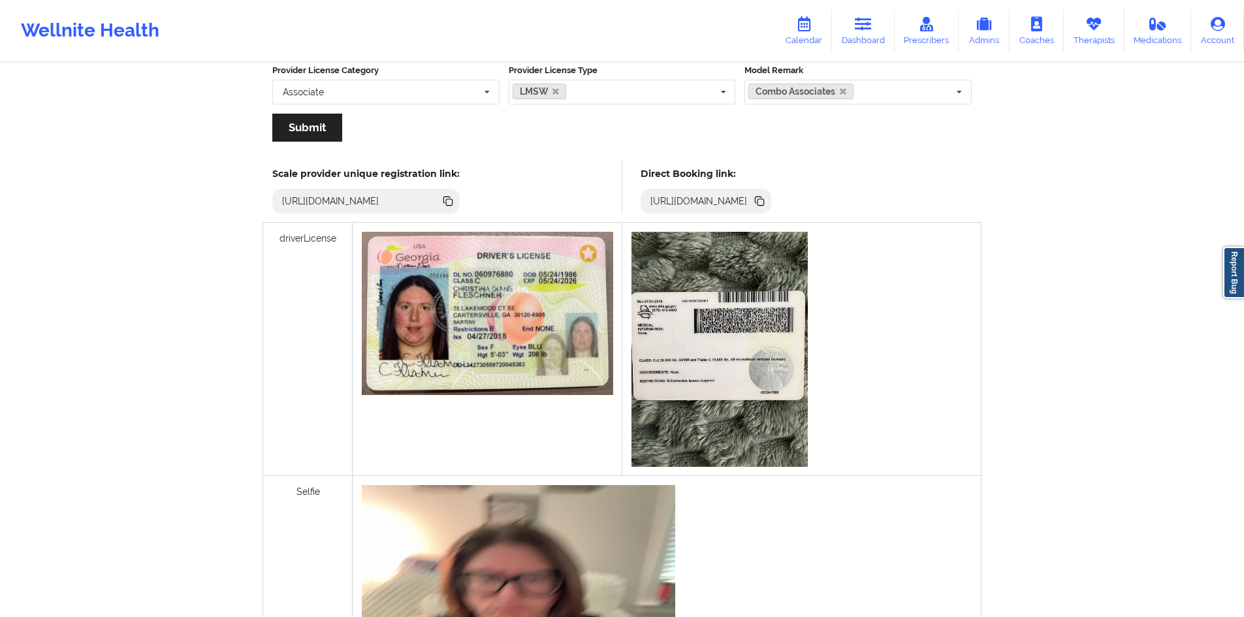
scroll to position [290, 0]
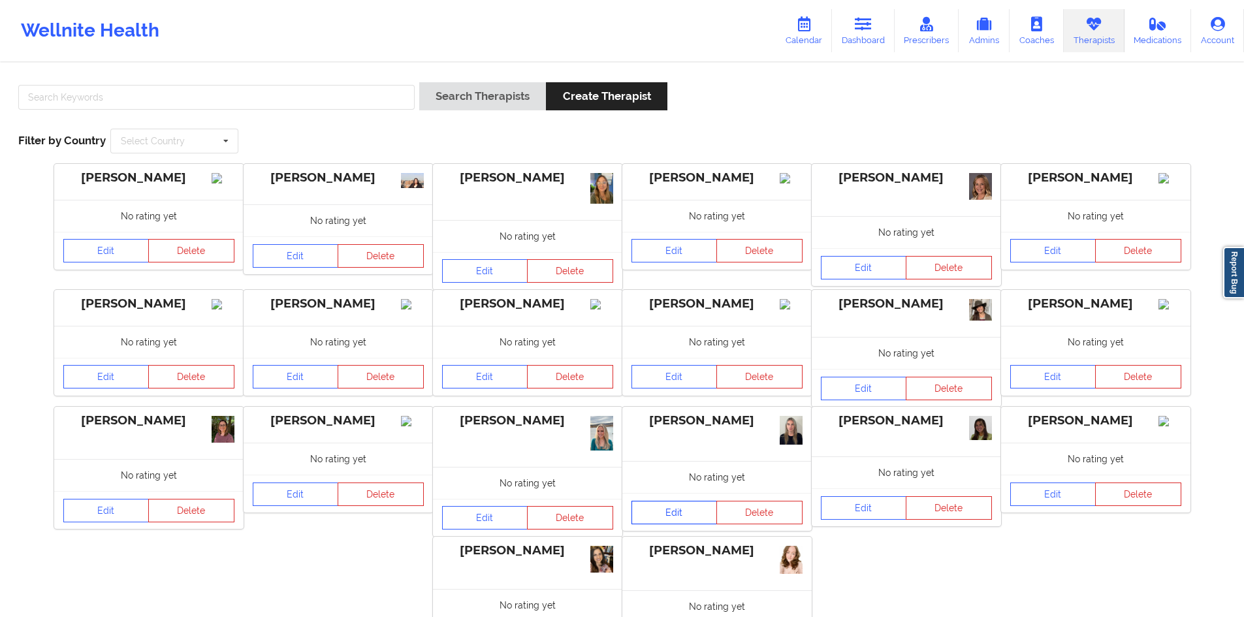
click at [669, 515] on link "Edit" at bounding box center [675, 513] width 86 height 24
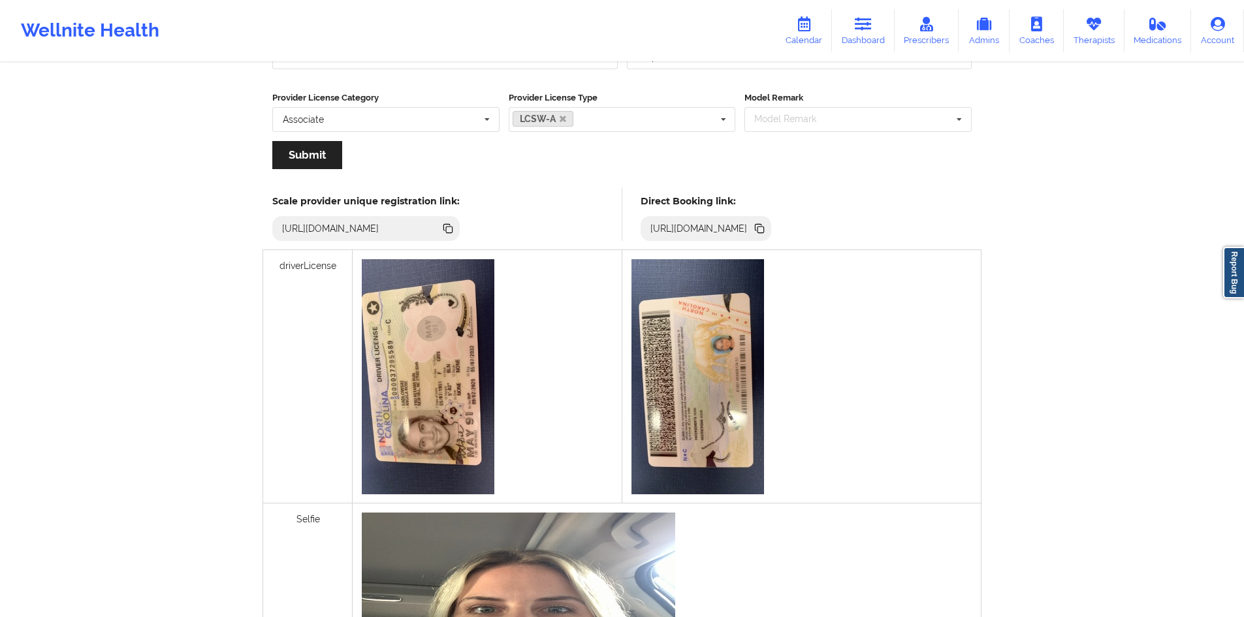
scroll to position [65, 0]
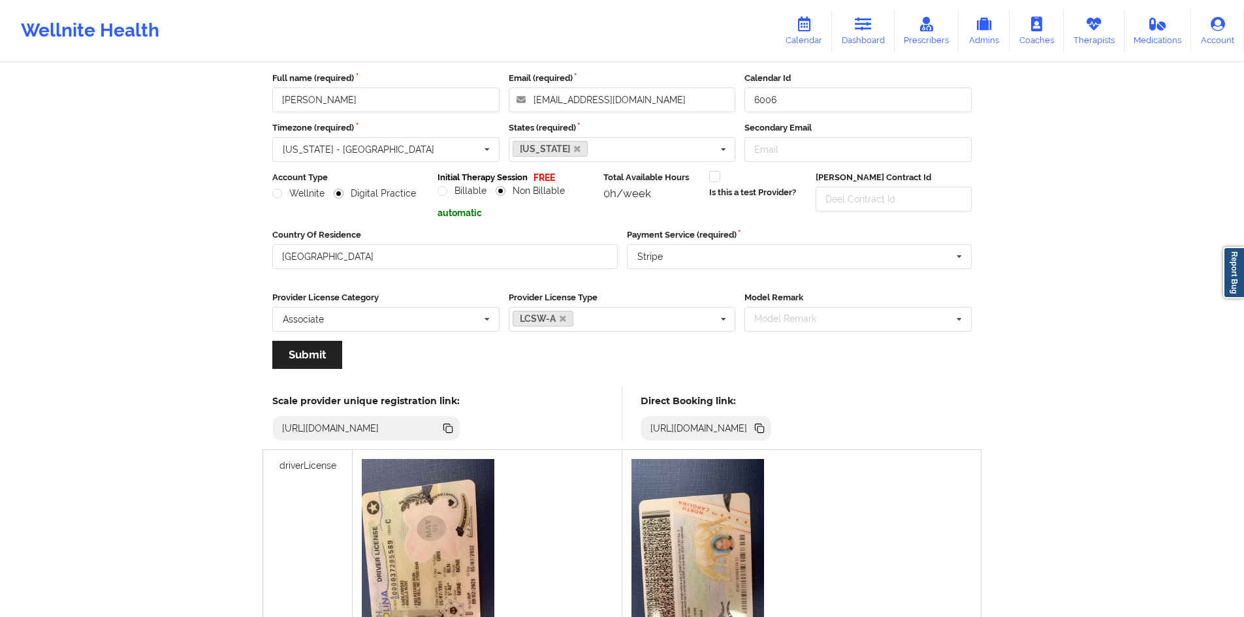
drag, startPoint x: 413, startPoint y: 287, endPoint x: 487, endPoint y: 259, distance: 79.2
click at [450, 272] on div "Full name (required) [PERSON_NAME] Email (required) [EMAIL_ADDRESS][DOMAIN_NAME…" at bounding box center [622, 225] width 718 height 325
